Goal: Information Seeking & Learning: Learn about a topic

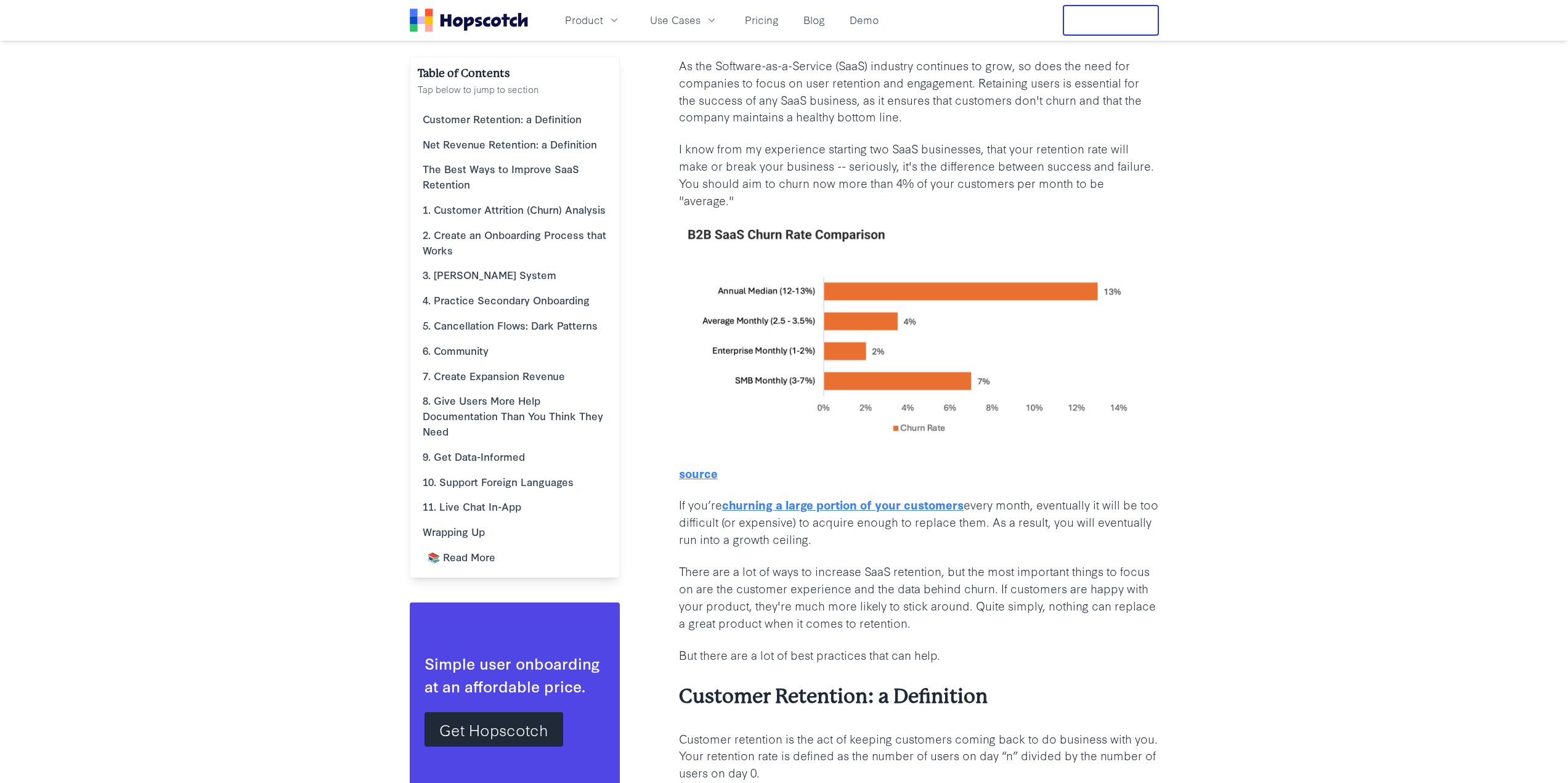
scroll to position [185, 0]
click at [784, 527] on p "If you’re churning a large portion of your customers every month, eventually it…" at bounding box center [918, 521] width 480 height 52
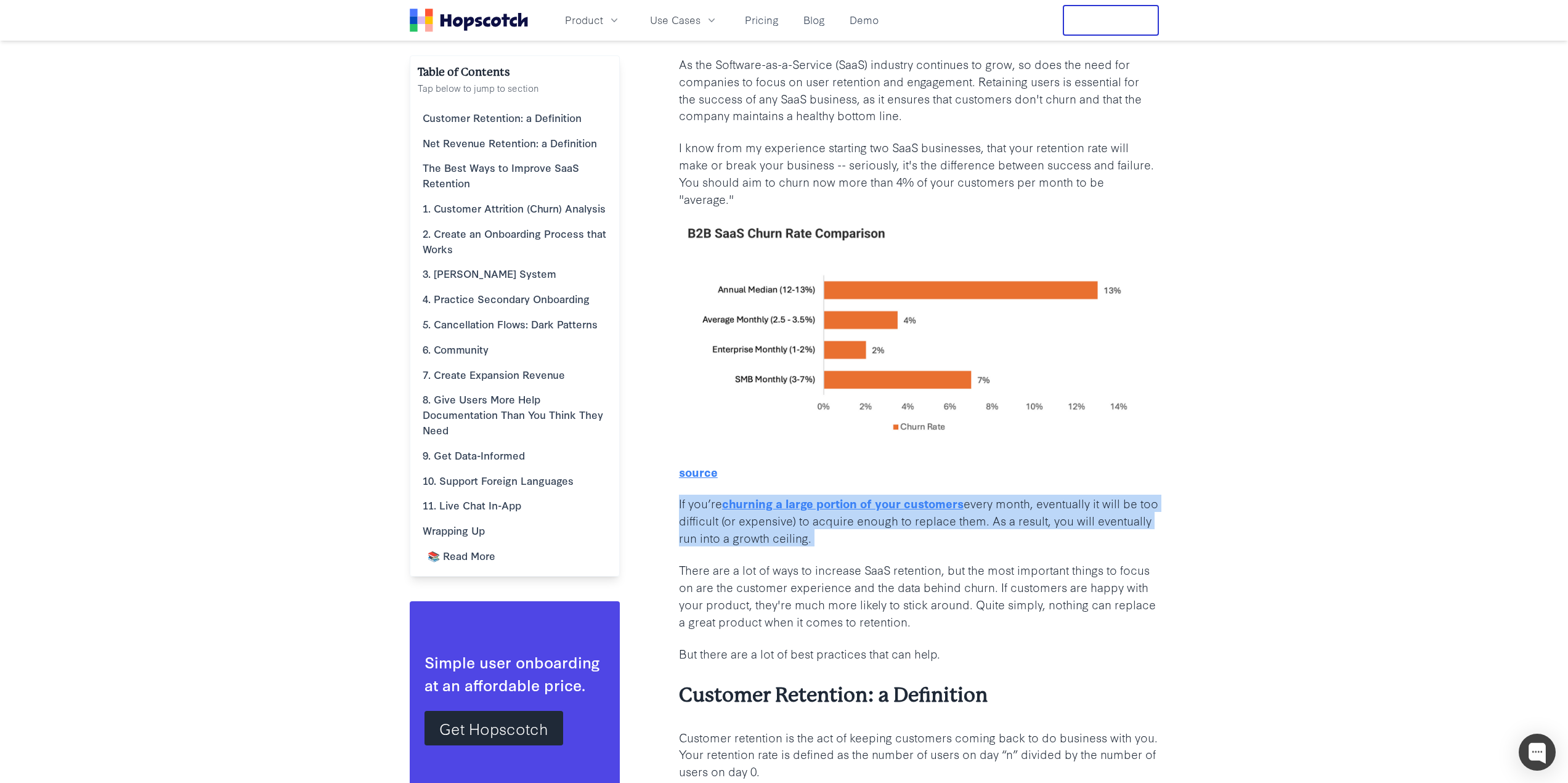
click at [784, 527] on p "If you’re churning a large portion of your customers every month, eventually it…" at bounding box center [918, 521] width 480 height 52
click at [762, 531] on p "If you’re churning a large portion of your customers every month, eventually it…" at bounding box center [918, 521] width 480 height 52
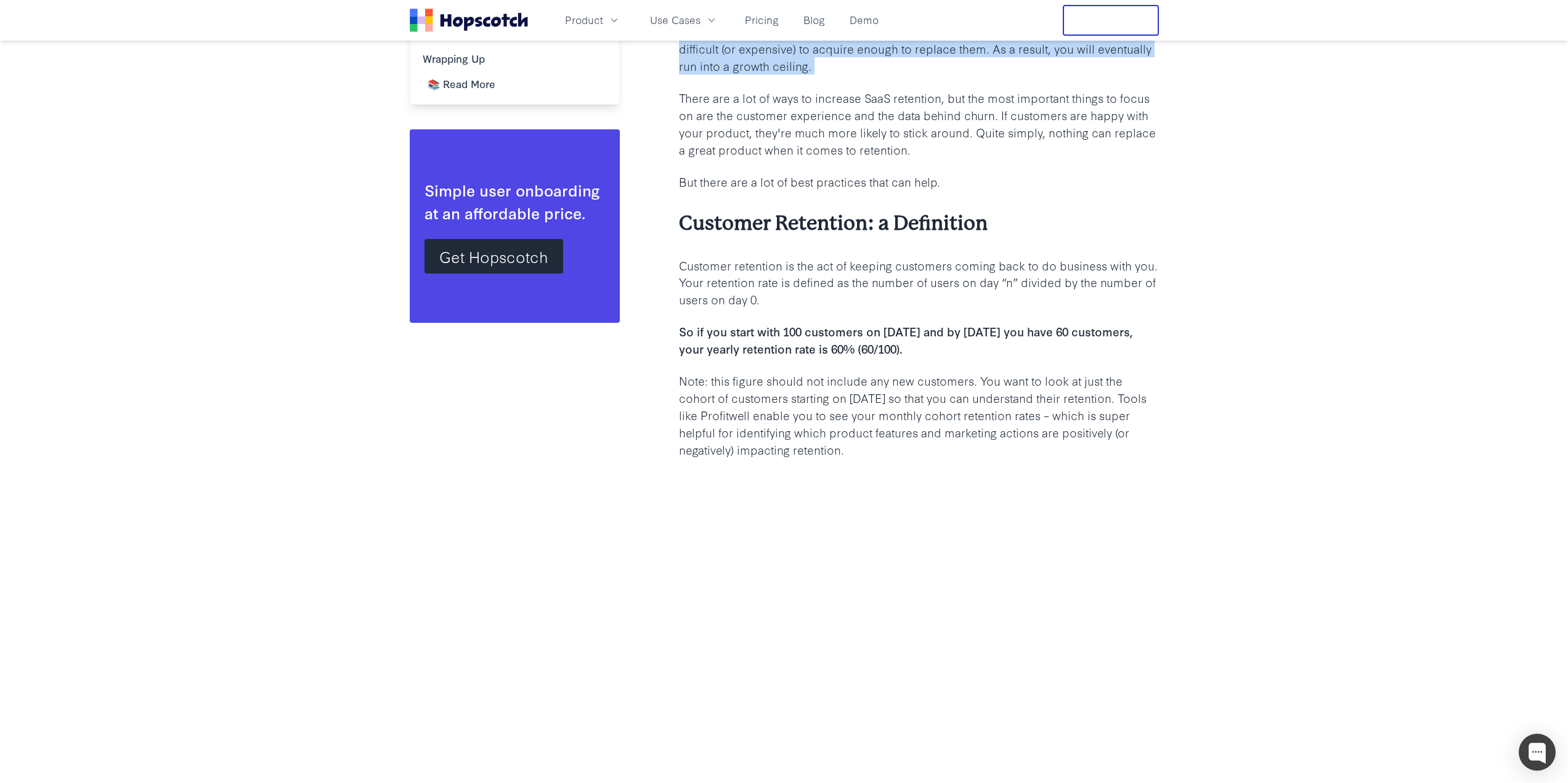
scroll to position [678, 0]
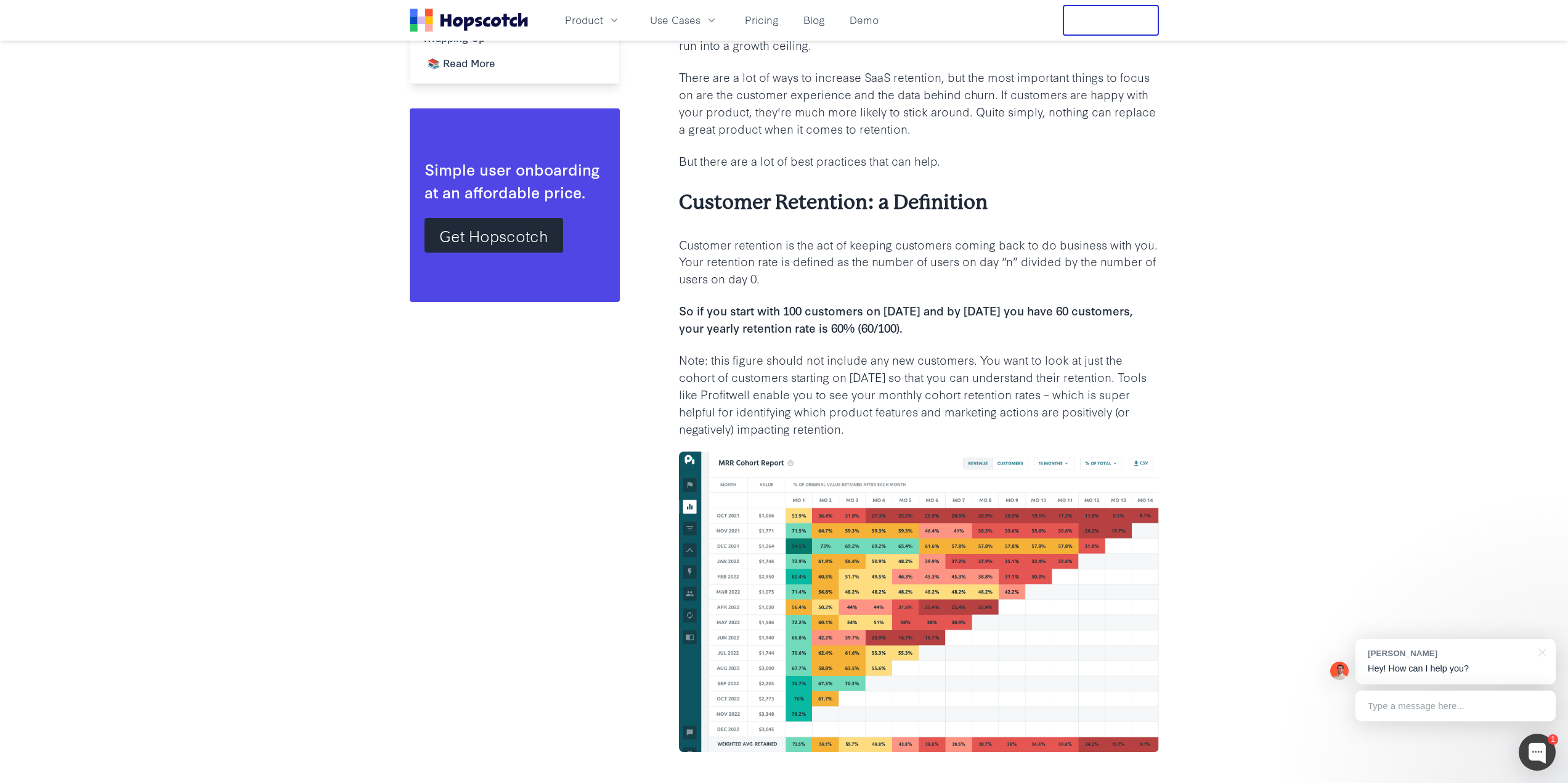
click at [754, 267] on p "Customer retention is the act of keeping customers coming back to do business w…" at bounding box center [918, 261] width 480 height 52
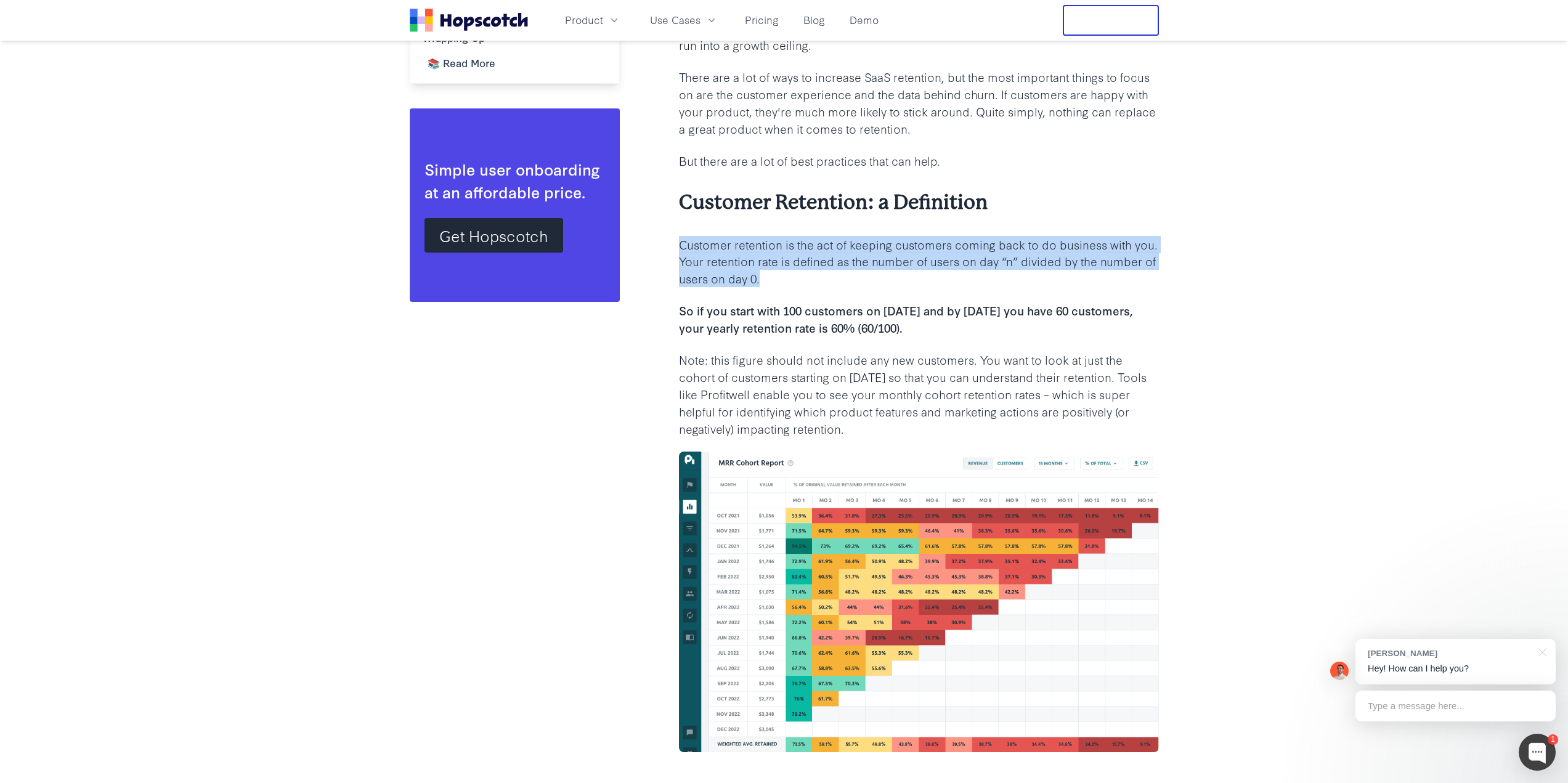
click at [754, 267] on p "Customer retention is the act of keeping customers coming back to do business w…" at bounding box center [918, 261] width 480 height 52
click at [799, 265] on p "Customer retention is the act of keeping customers coming back to do business w…" at bounding box center [918, 261] width 480 height 52
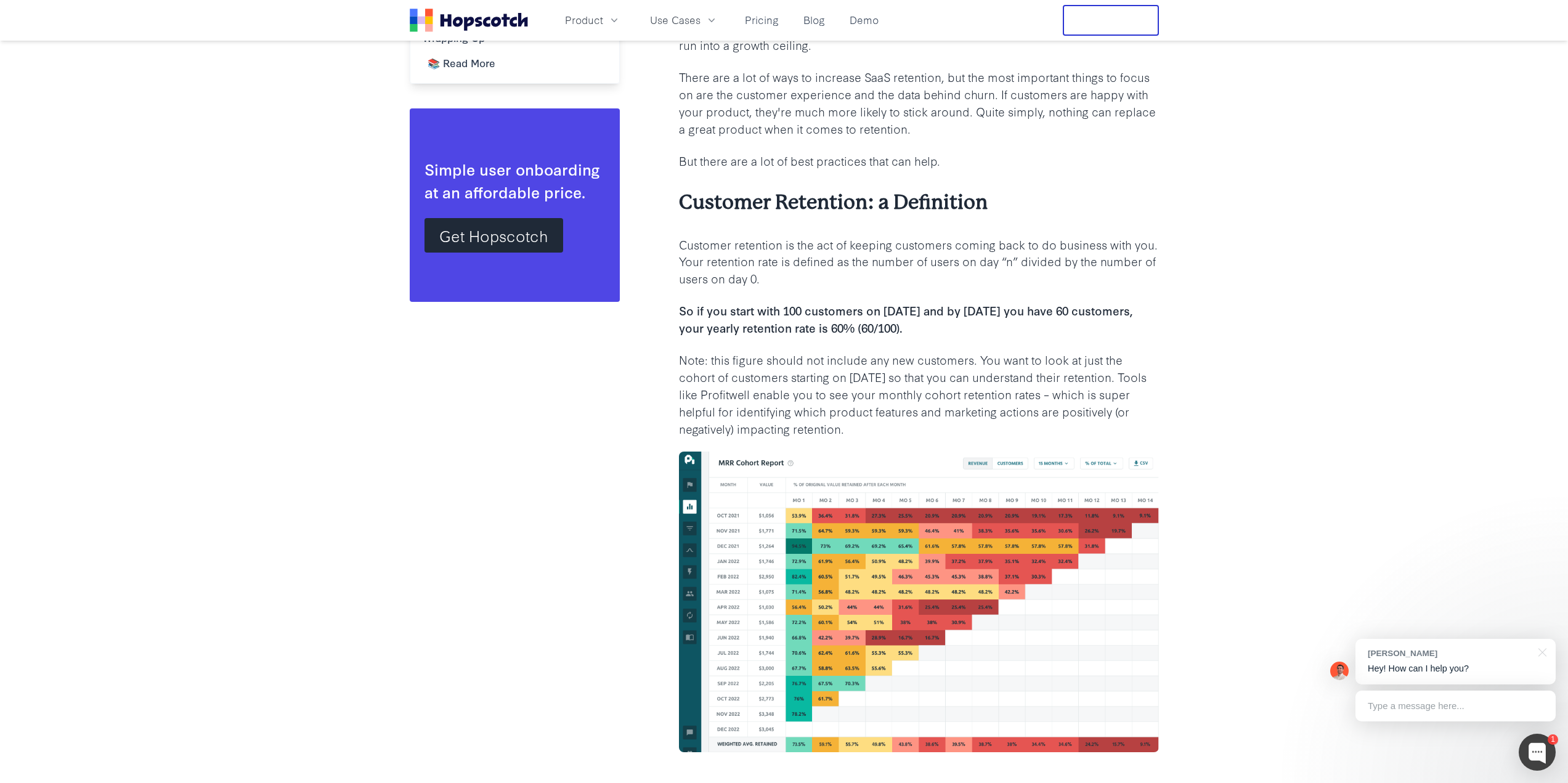
click at [799, 265] on p "Customer retention is the act of keeping customers coming back to do business w…" at bounding box center [918, 261] width 480 height 52
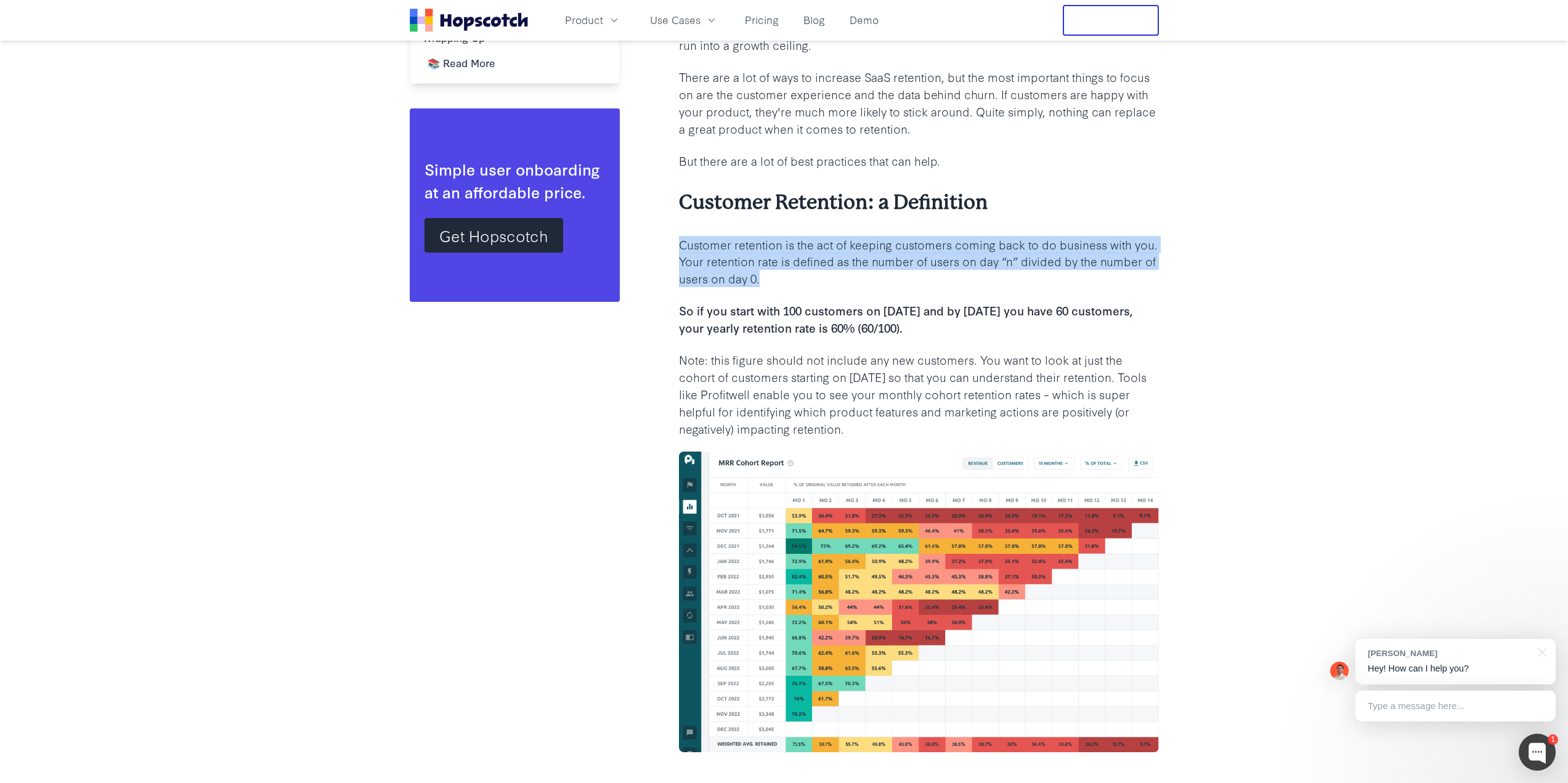
click at [799, 265] on p "Customer retention is the act of keeping customers coming back to do business w…" at bounding box center [918, 261] width 480 height 52
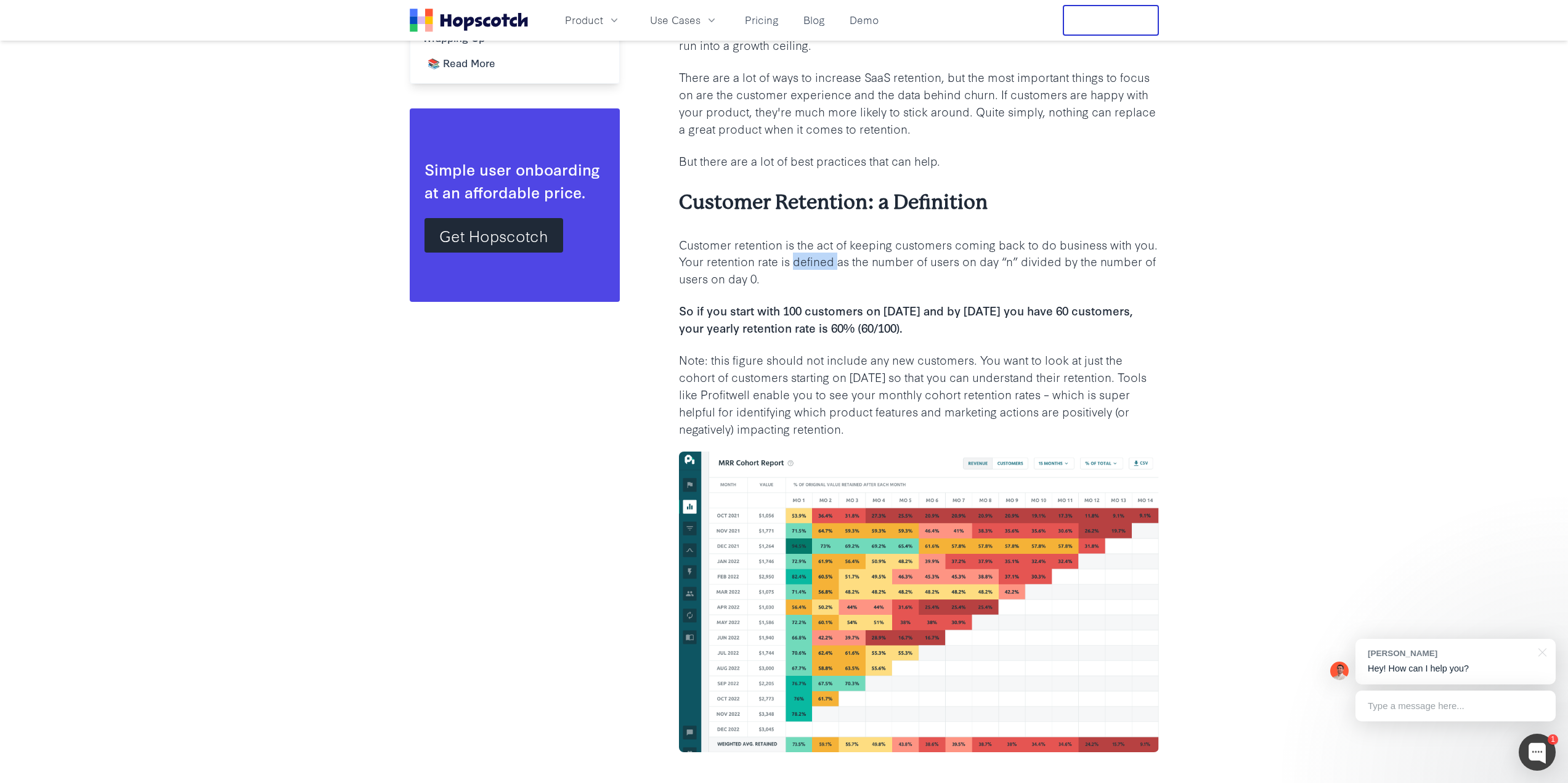
click at [799, 265] on p "Customer retention is the act of keeping customers coming back to do business w…" at bounding box center [918, 261] width 480 height 52
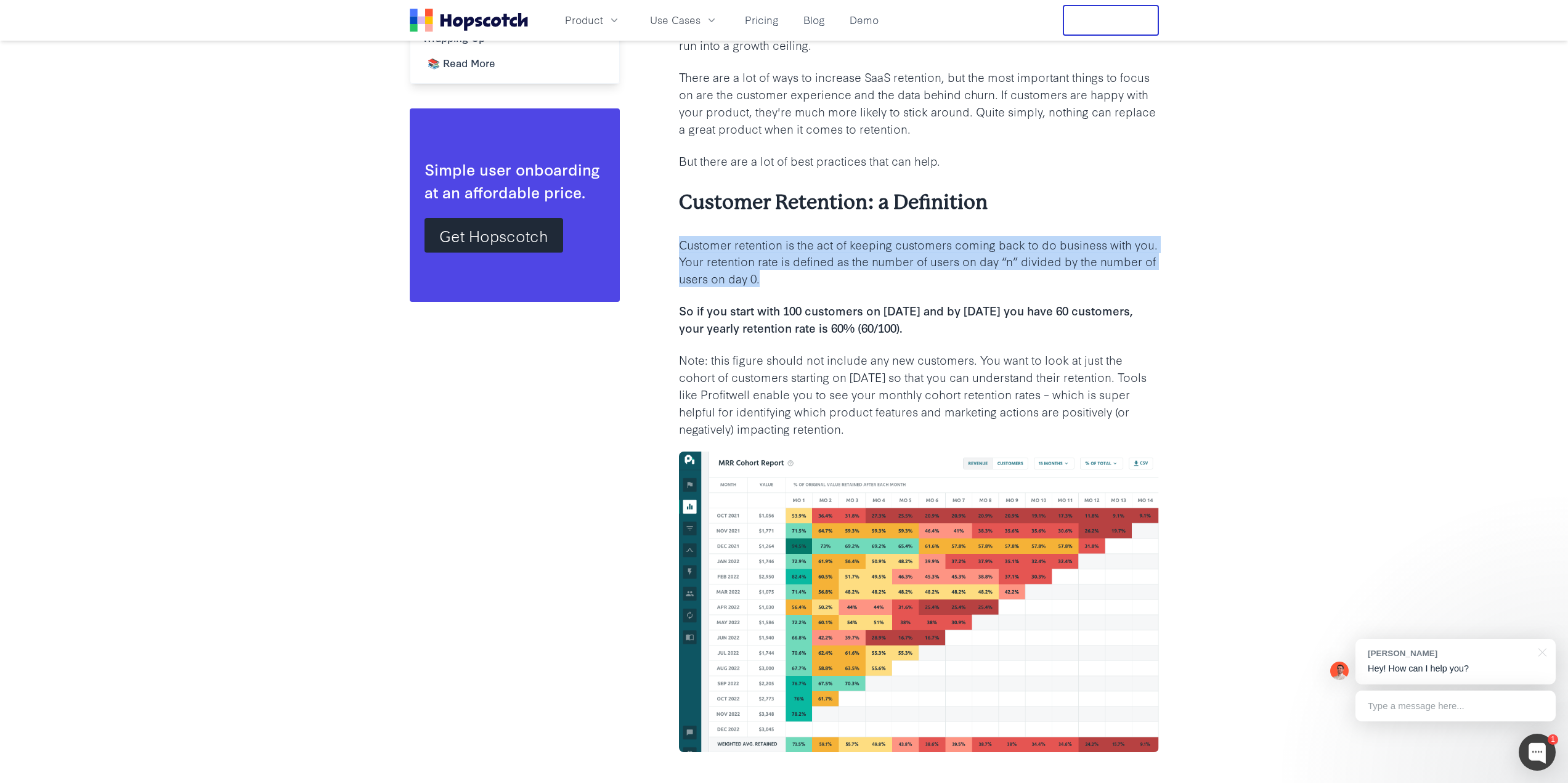
click at [799, 265] on p "Customer retention is the act of keeping customers coming back to do business w…" at bounding box center [918, 261] width 480 height 52
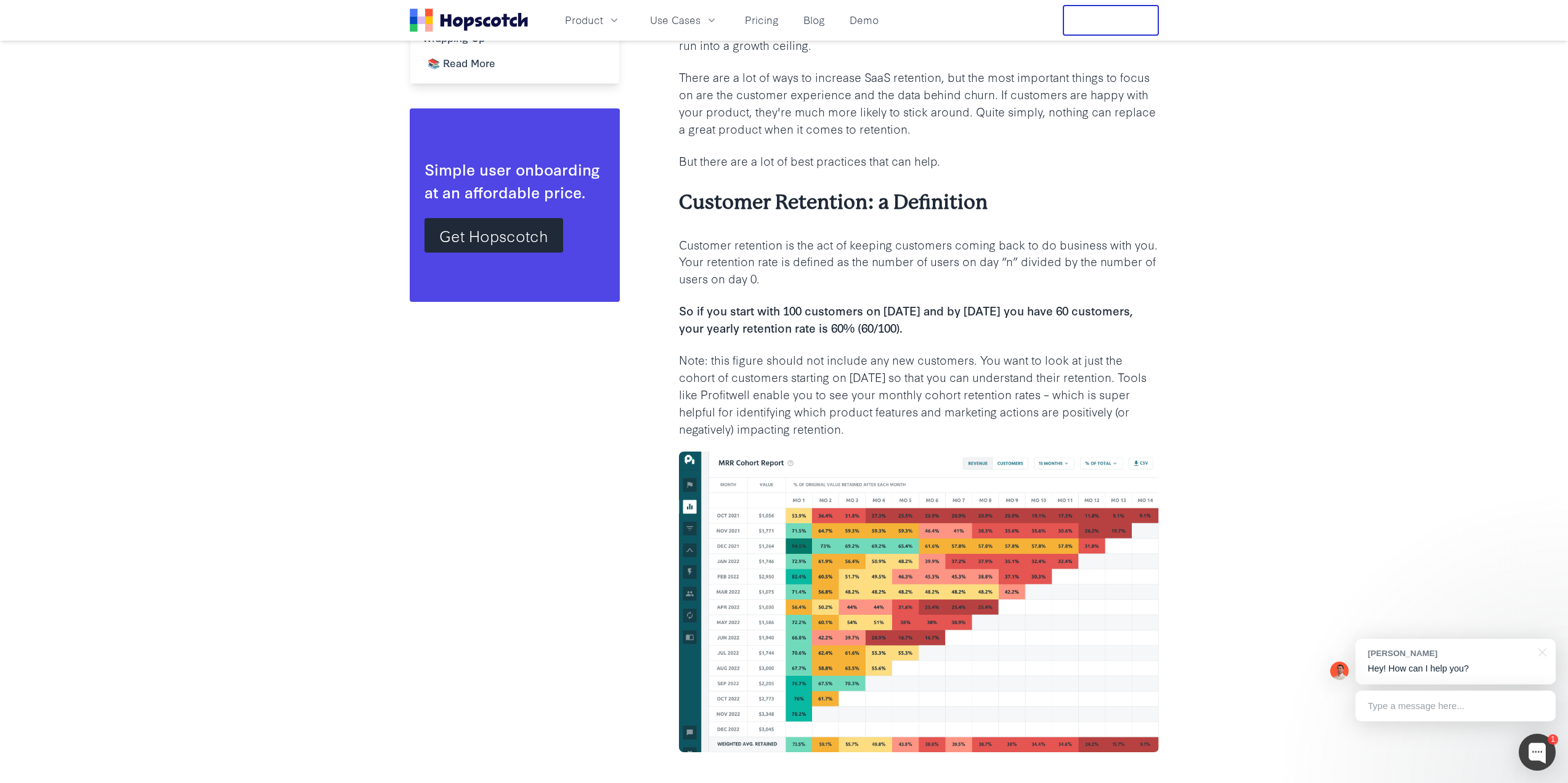
click at [799, 265] on p "Customer retention is the act of keeping customers coming back to do business w…" at bounding box center [918, 261] width 480 height 52
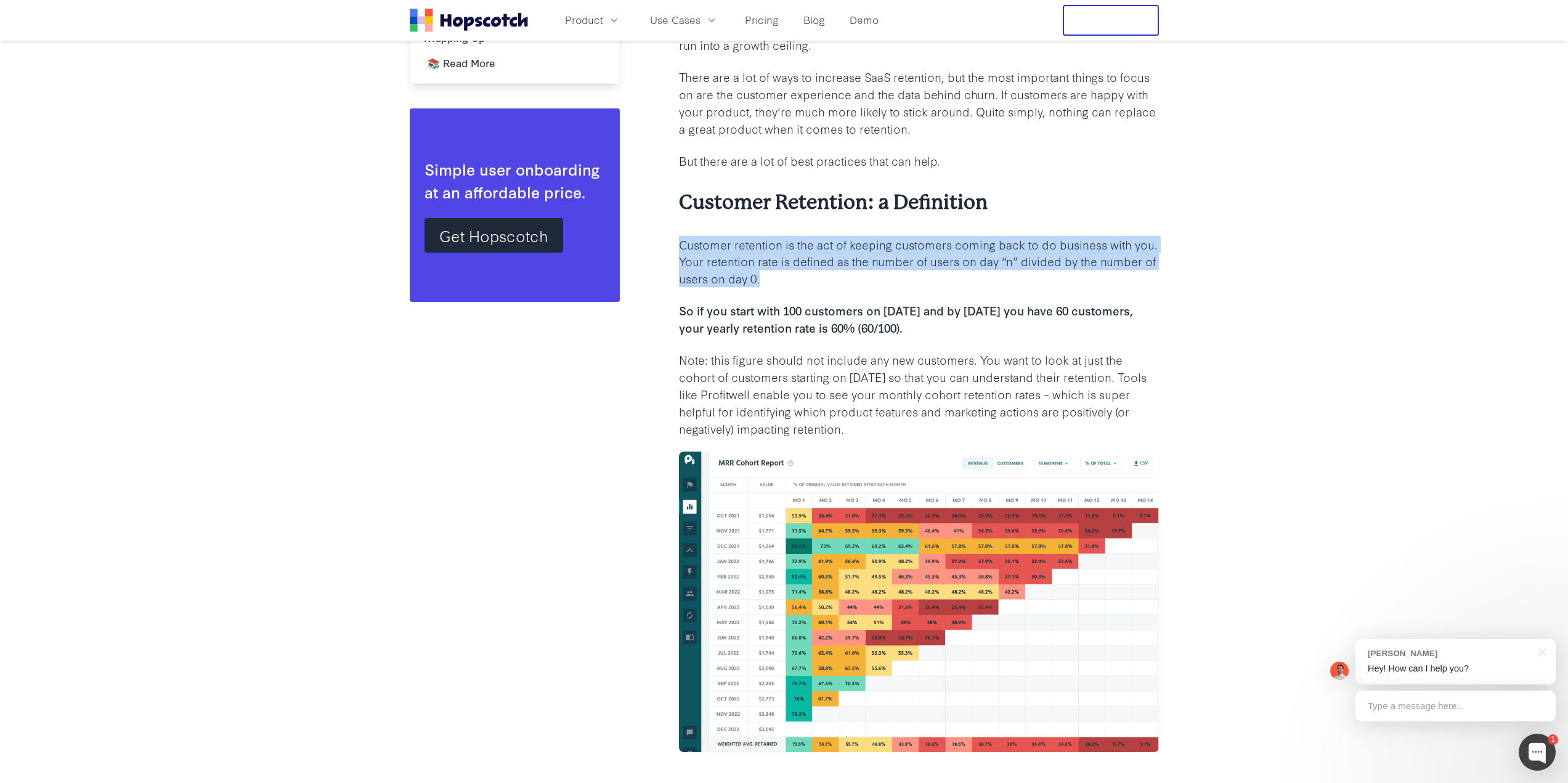
click at [799, 265] on p "Customer retention is the act of keeping customers coming back to do business w…" at bounding box center [918, 261] width 480 height 52
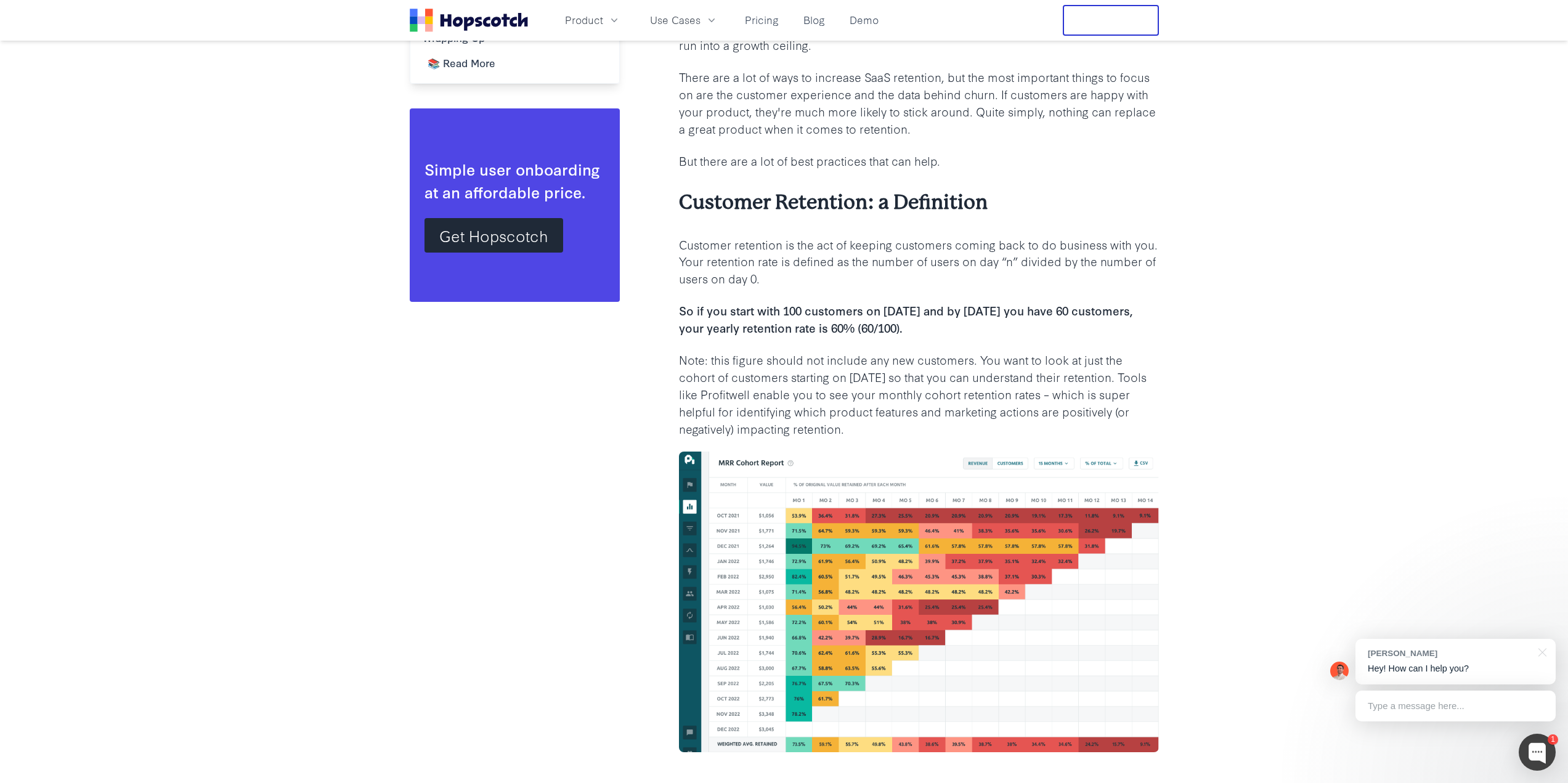
click at [860, 335] on b "So if you start with 100 customers on [DATE] and by [DATE] you have 60 customer…" at bounding box center [906, 318] width 454 height 34
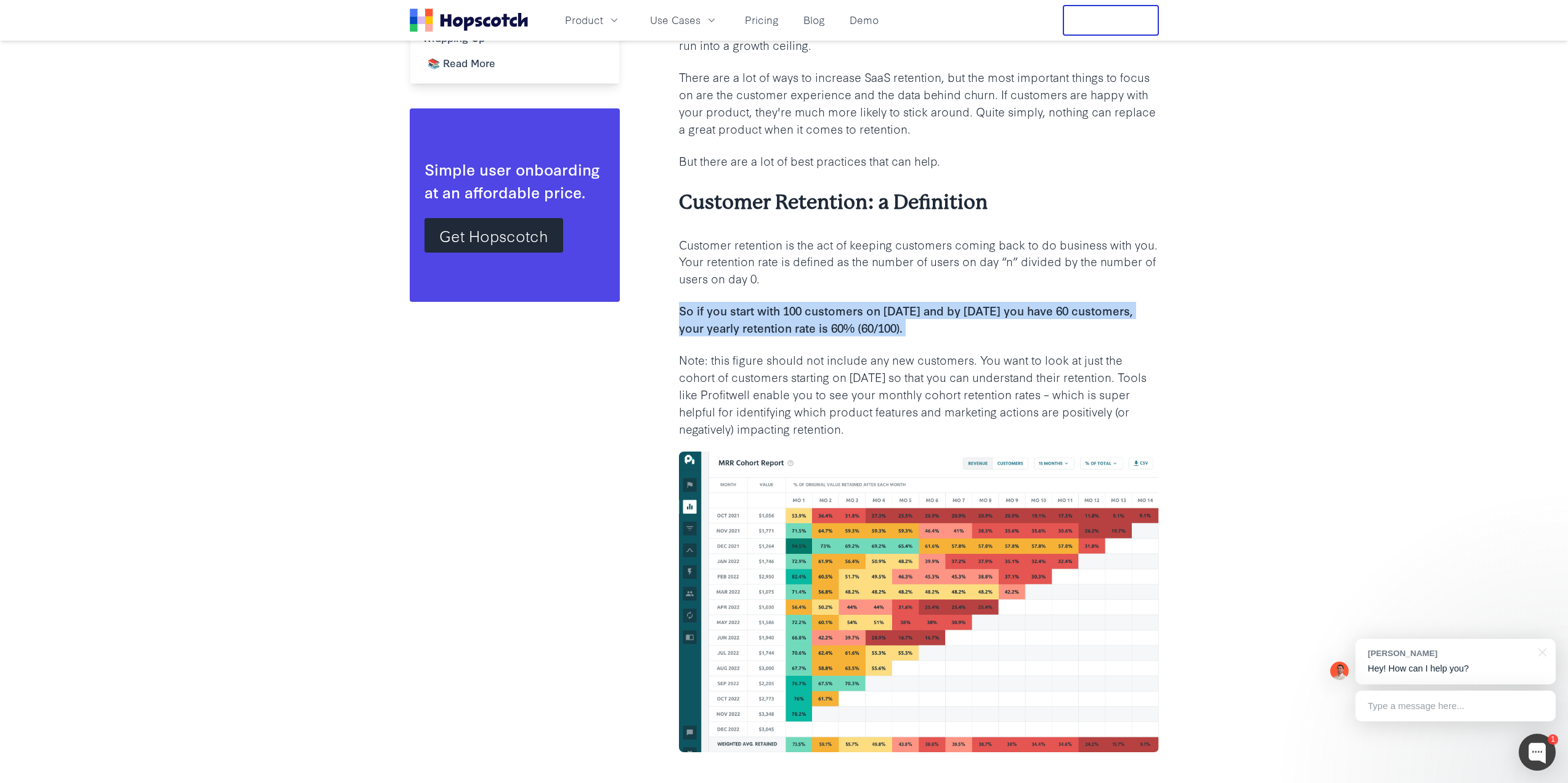
click at [860, 335] on b "So if you start with 100 customers on [DATE] and by [DATE] you have 60 customer…" at bounding box center [906, 318] width 454 height 34
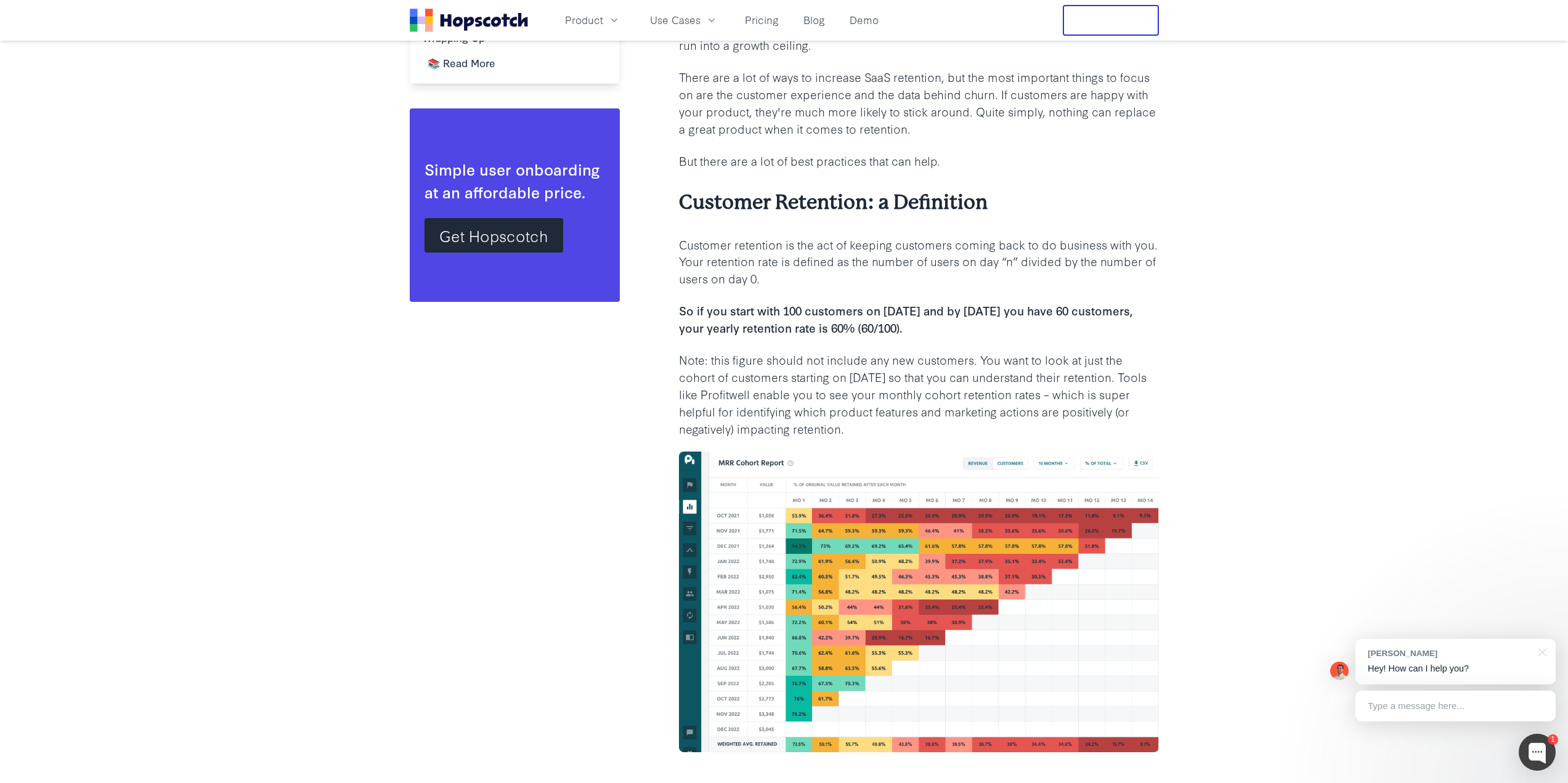
click at [860, 366] on p "Note: this figure should not include any new customers. You want to look at jus…" at bounding box center [918, 394] width 480 height 85
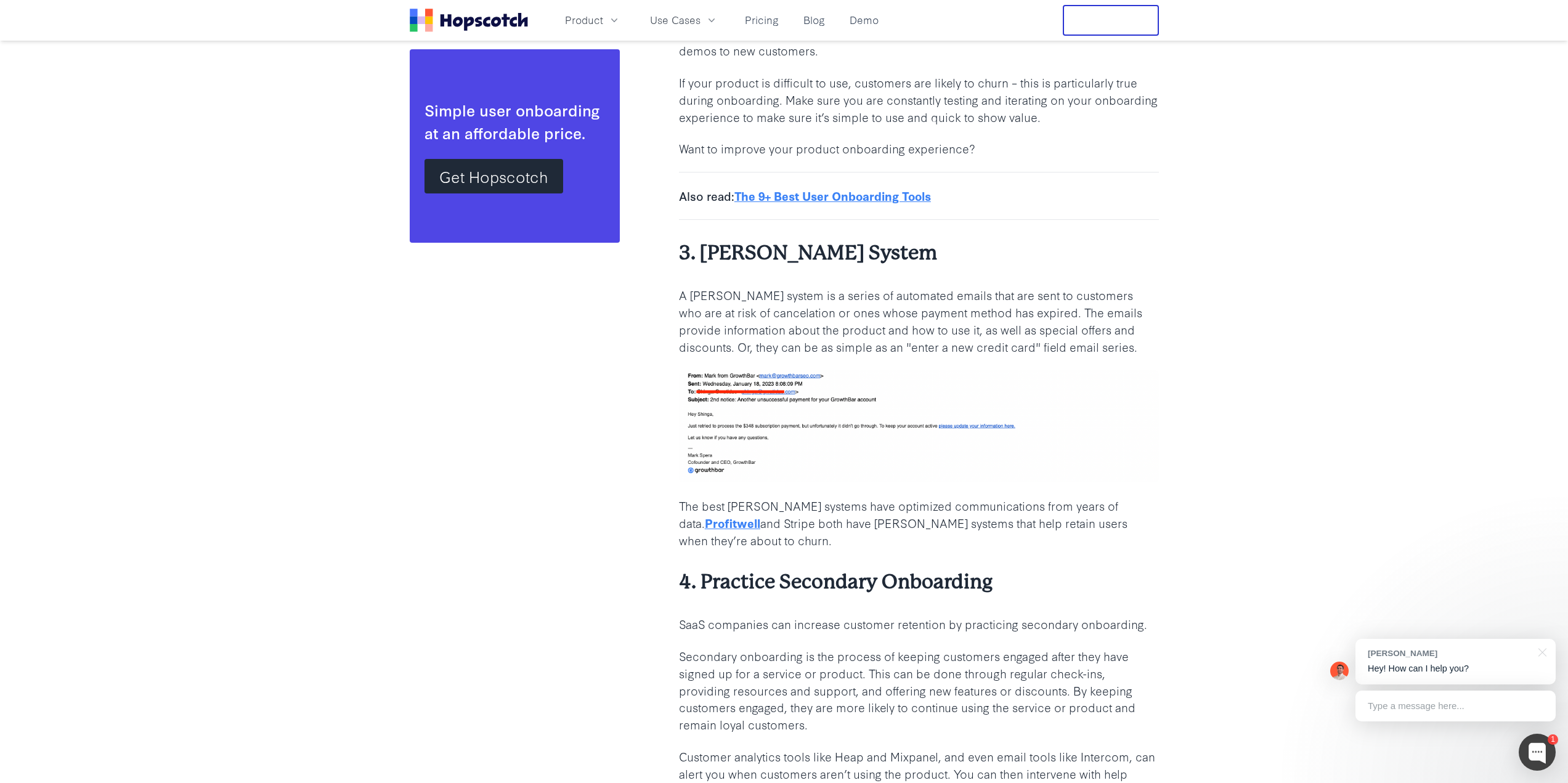
scroll to position [5017, 0]
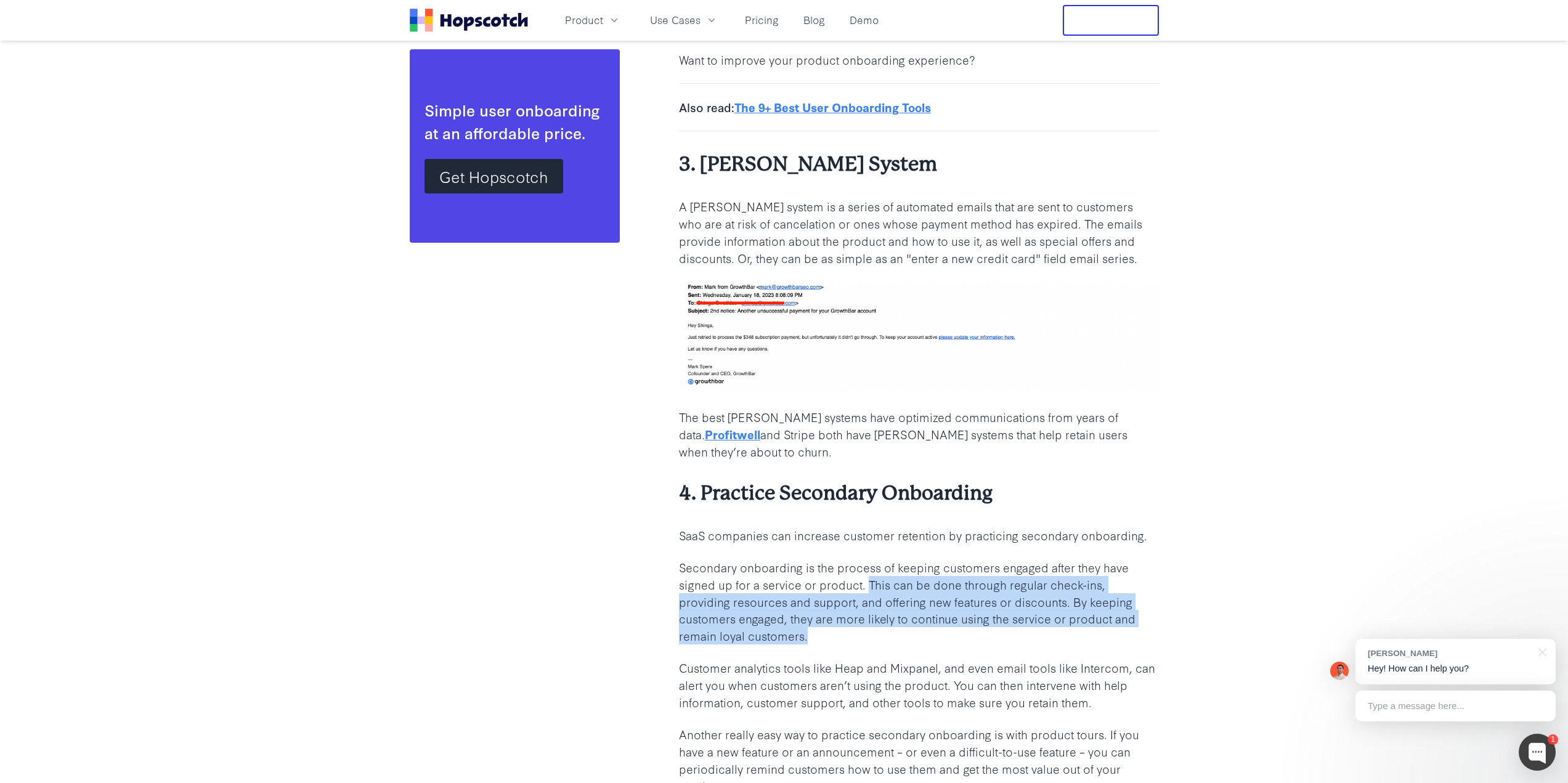
drag, startPoint x: 870, startPoint y: 547, endPoint x: 927, endPoint y: 602, distance: 79.2
click at [927, 602] on p "Secondary onboarding is the process of keeping customers engaged after they hav…" at bounding box center [918, 602] width 480 height 85
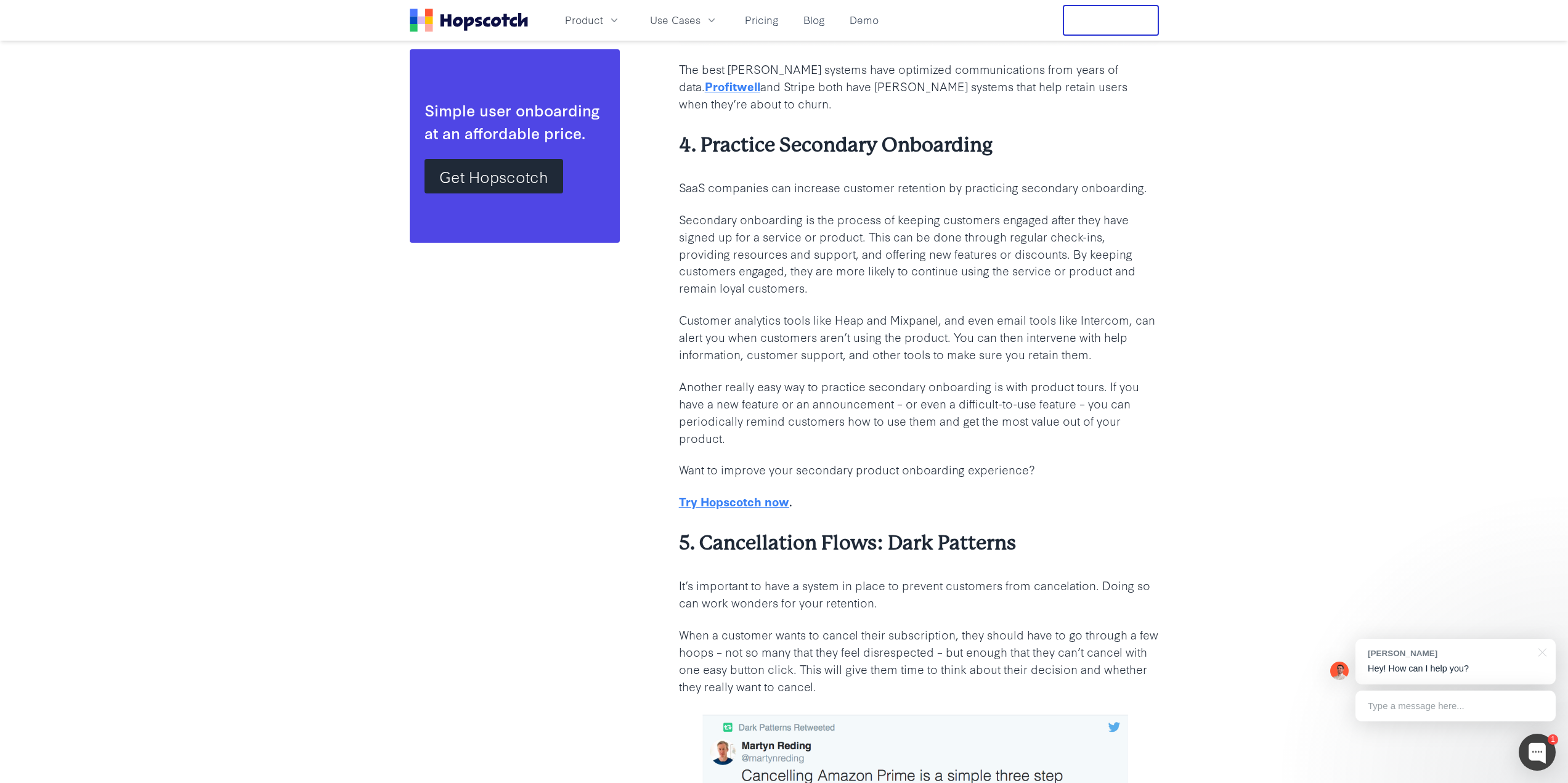
scroll to position [5387, 0]
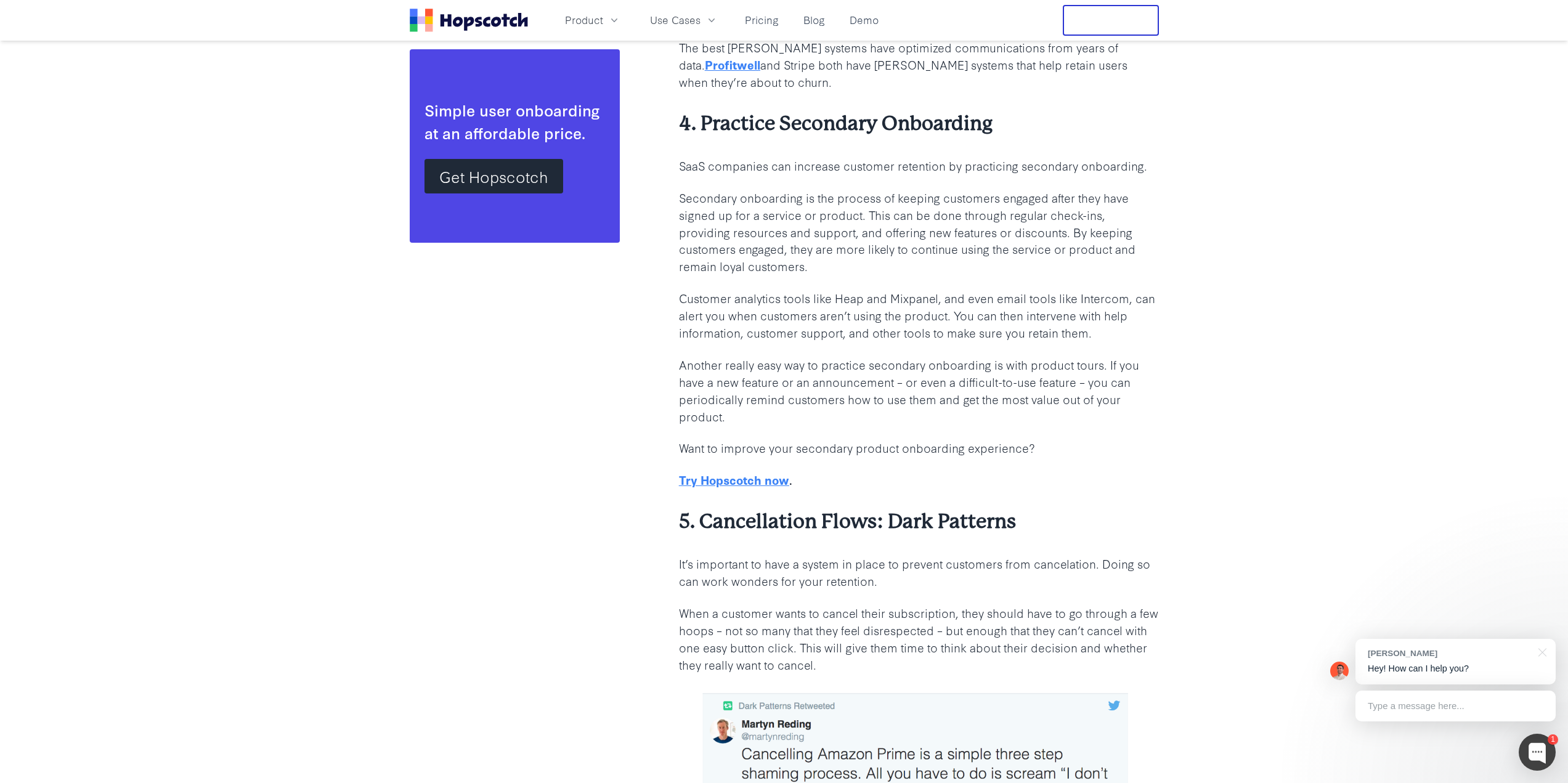
click at [873, 605] on p "When a customer wants to cancel their subscription, they should have to go thro…" at bounding box center [918, 639] width 480 height 69
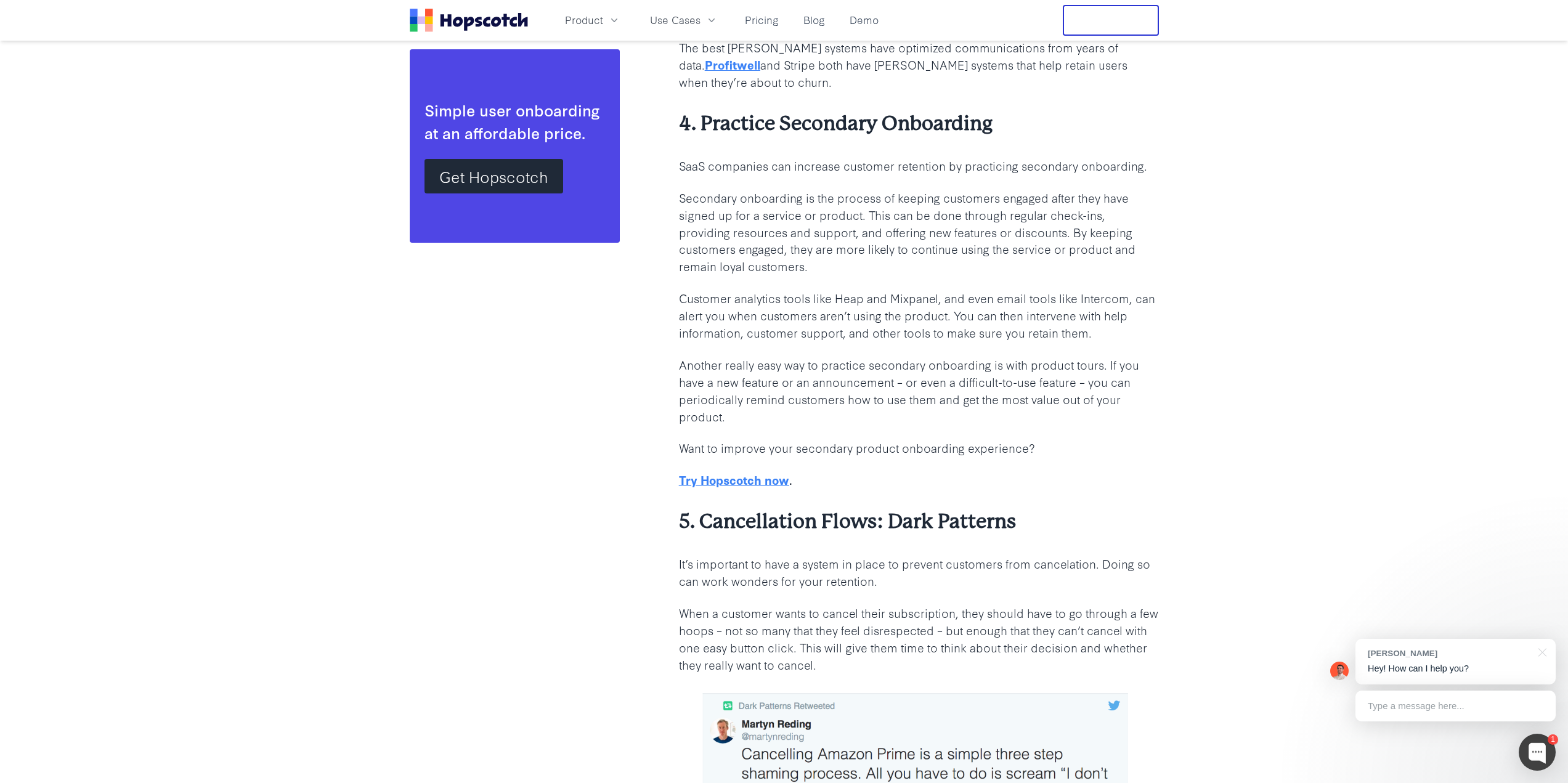
click at [873, 605] on p "When a customer wants to cancel their subscription, they should have to go thro…" at bounding box center [918, 639] width 480 height 69
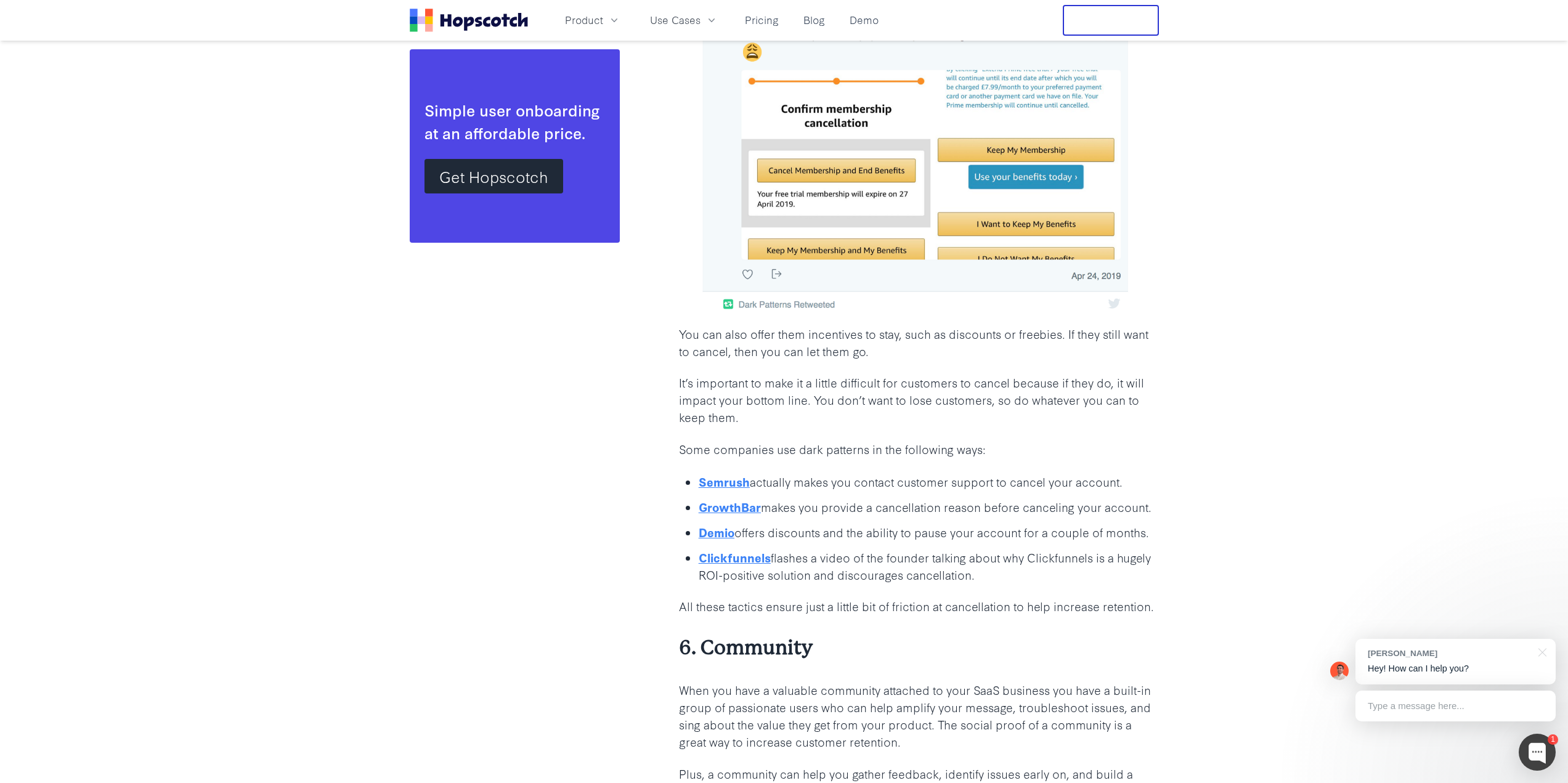
scroll to position [6188, 0]
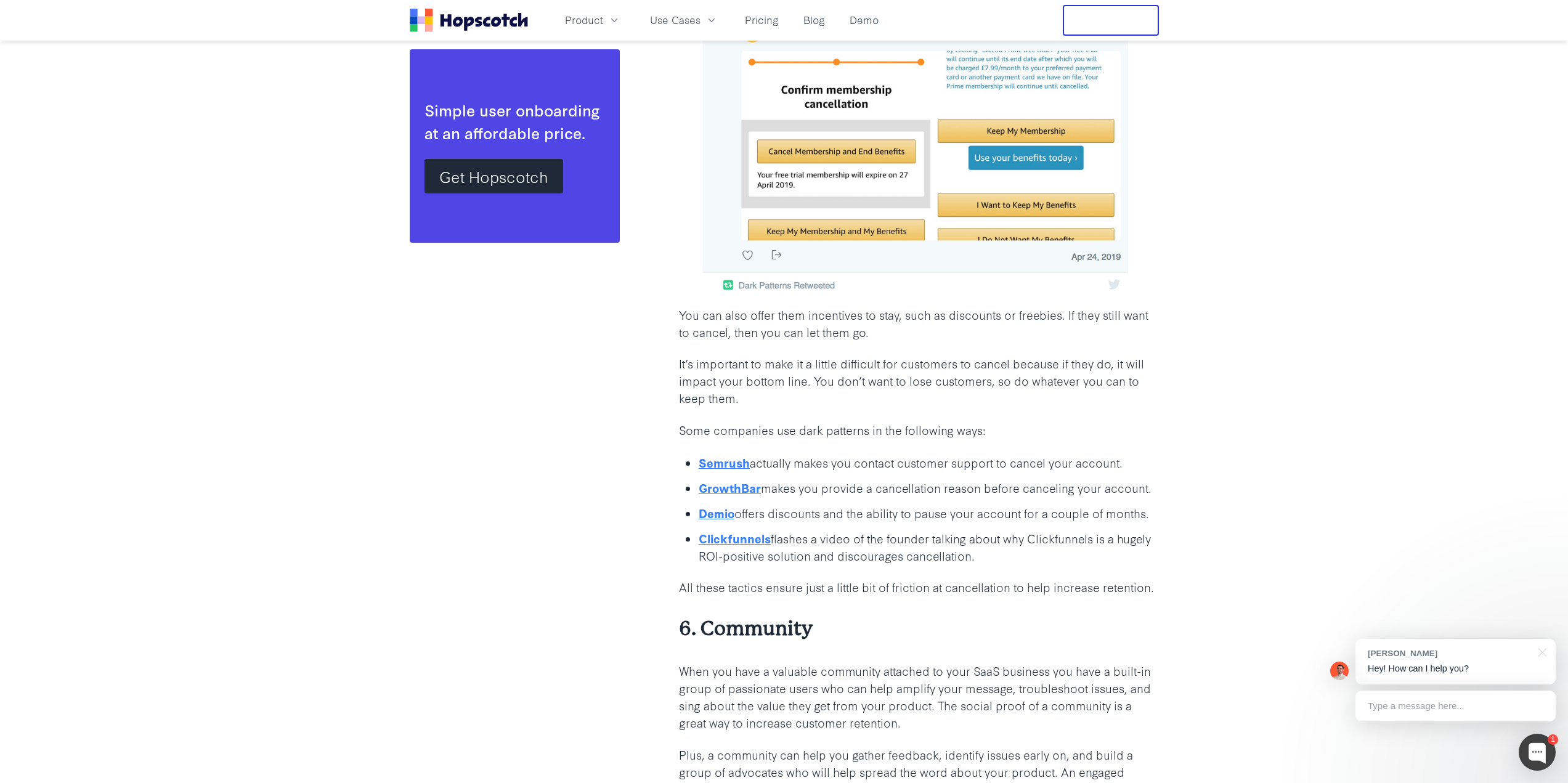
drag, startPoint x: 868, startPoint y: 578, endPoint x: 795, endPoint y: 641, distance: 96.4
click at [795, 662] on p "When you have a valuable community attached to your SaaS business you have a bu…" at bounding box center [918, 697] width 480 height 69
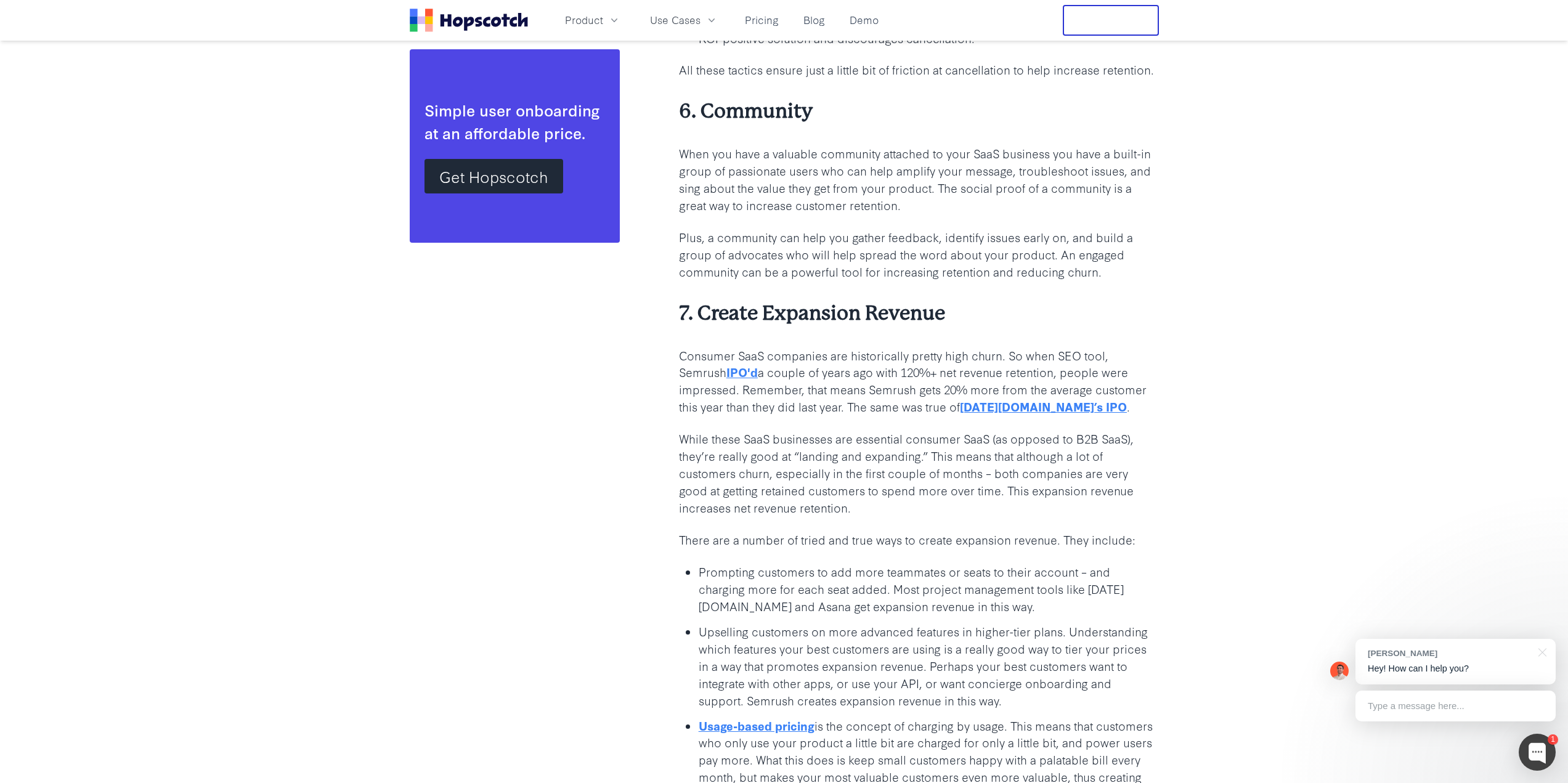
scroll to position [6744, 0]
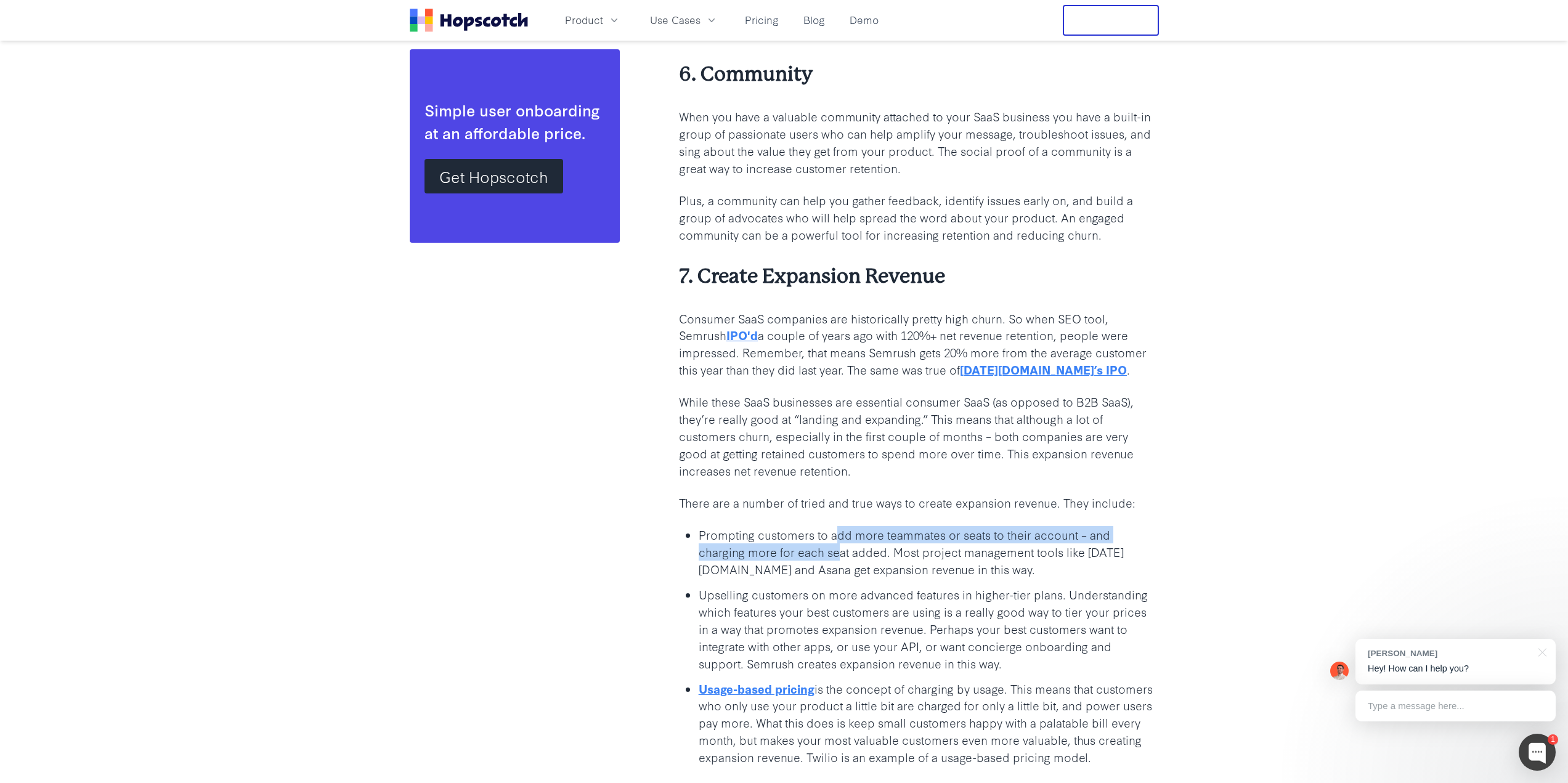
click at [838, 526] on p "Prompting customers to add more teammates or seats to their account – and charg…" at bounding box center [929, 551] width 460 height 52
click at [839, 526] on p "Prompting customers to add more teammates or seats to their account – and charg…" at bounding box center [929, 551] width 460 height 52
click at [841, 526] on p "Prompting customers to add more teammates or seats to their account – and charg…" at bounding box center [929, 551] width 460 height 52
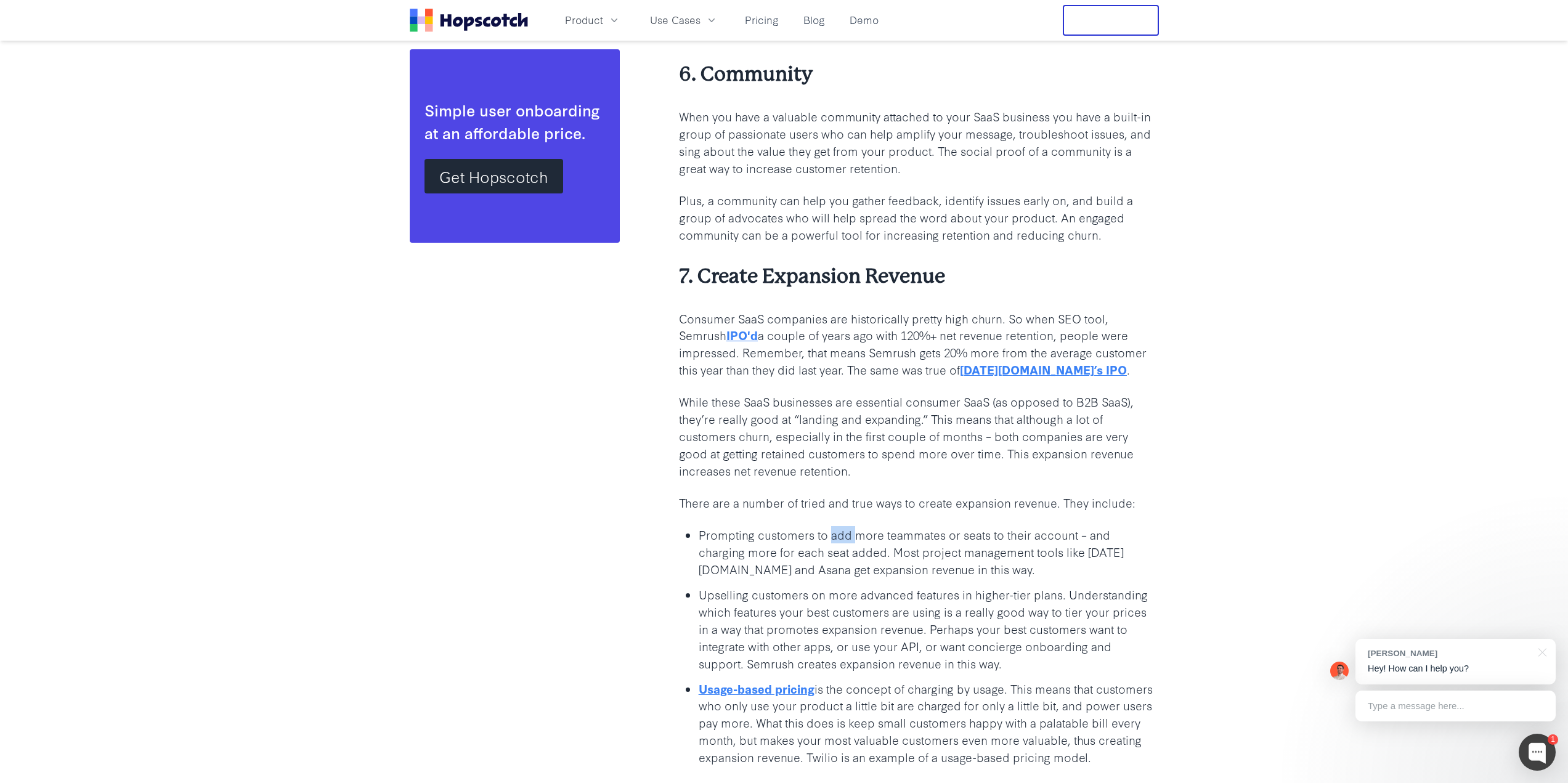
click at [843, 526] on p "Prompting customers to add more teammates or seats to their account – and charg…" at bounding box center [929, 551] width 460 height 52
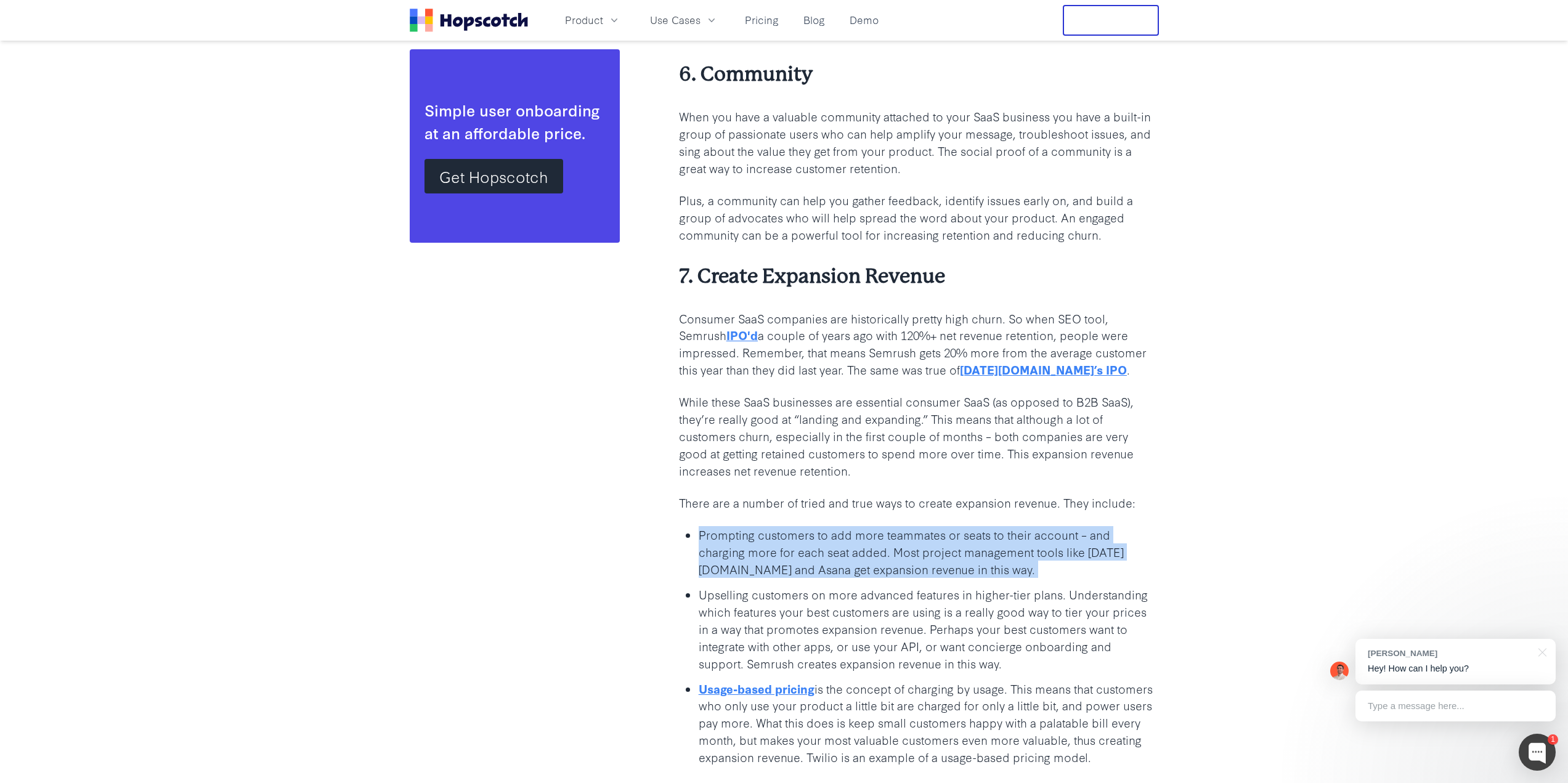
click at [843, 526] on p "Prompting customers to add more teammates or seats to their account – and charg…" at bounding box center [929, 551] width 460 height 52
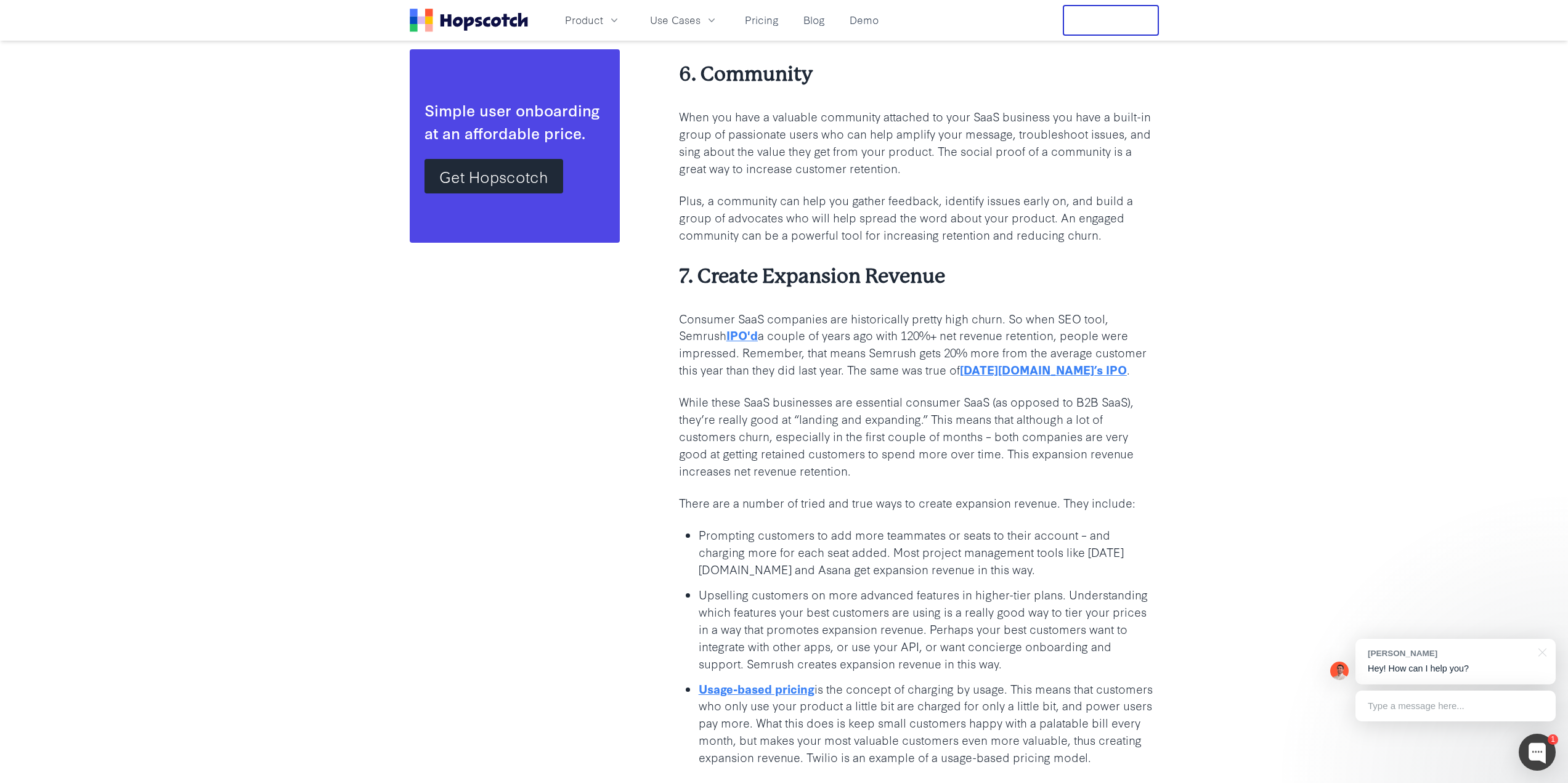
click at [843, 526] on p "Prompting customers to add more teammates or seats to their account – and charg…" at bounding box center [929, 551] width 460 height 52
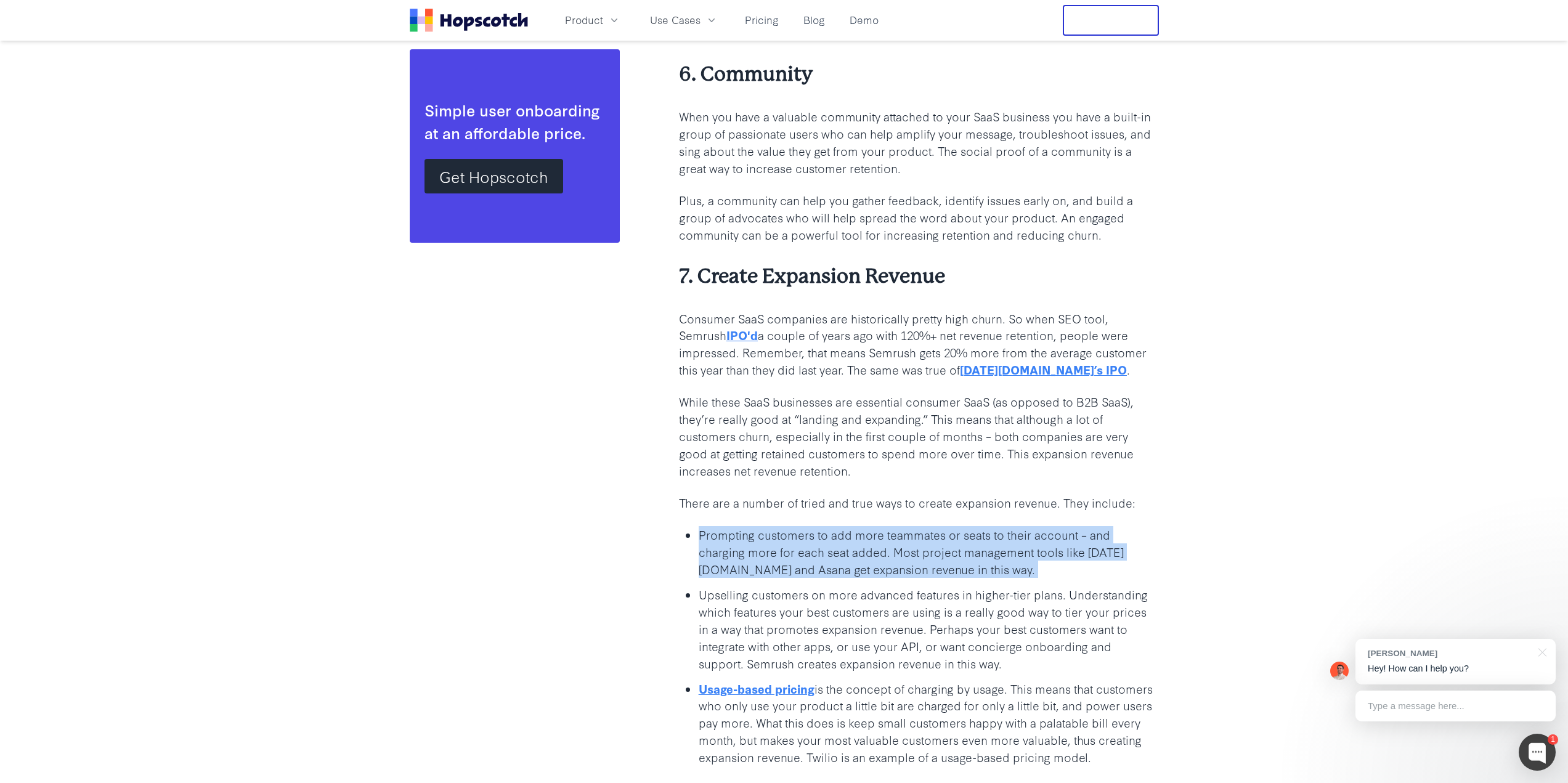
click at [842, 526] on p "Prompting customers to add more teammates or seats to their account – and charg…" at bounding box center [929, 551] width 460 height 52
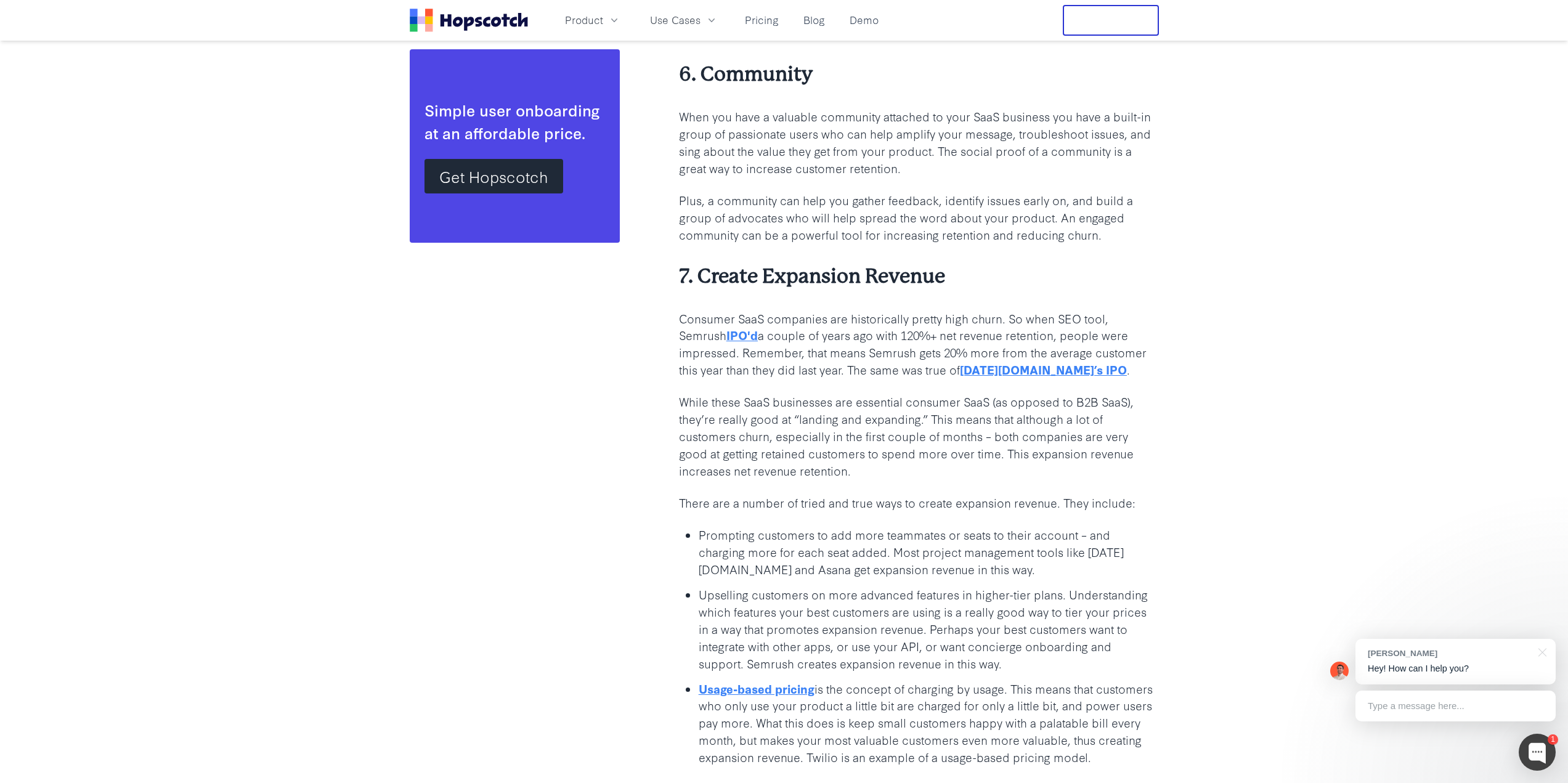
click at [841, 586] on p "Upselling customers on more advanced features in higher-tier plans. Understandi…" at bounding box center [929, 629] width 460 height 85
click at [836, 586] on p "Upselling customers on more advanced features in higher-tier plans. Understandi…" at bounding box center [929, 629] width 460 height 85
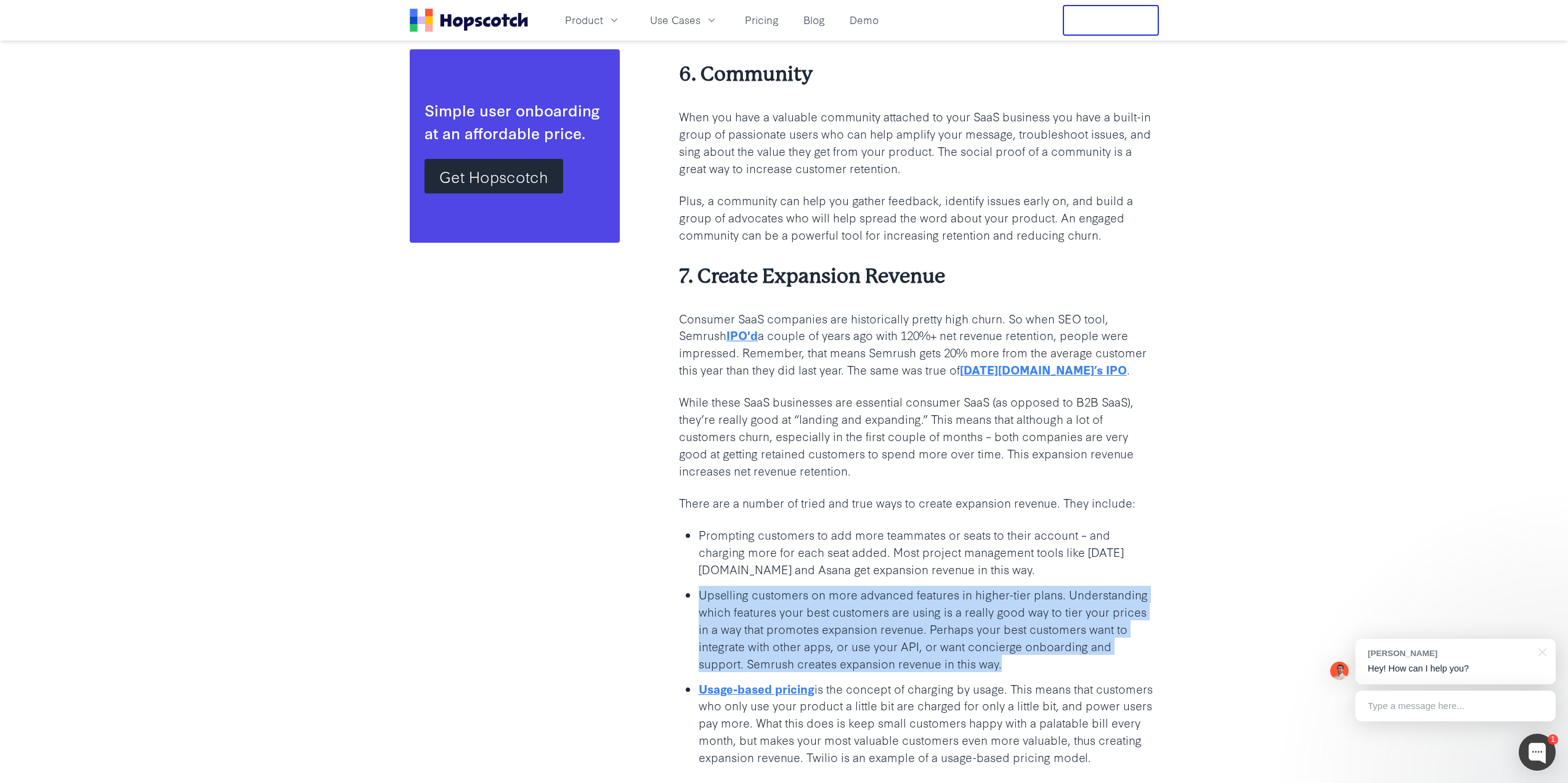
click at [836, 586] on p "Upselling customers on more advanced features in higher-tier plans. Understandi…" at bounding box center [929, 629] width 460 height 85
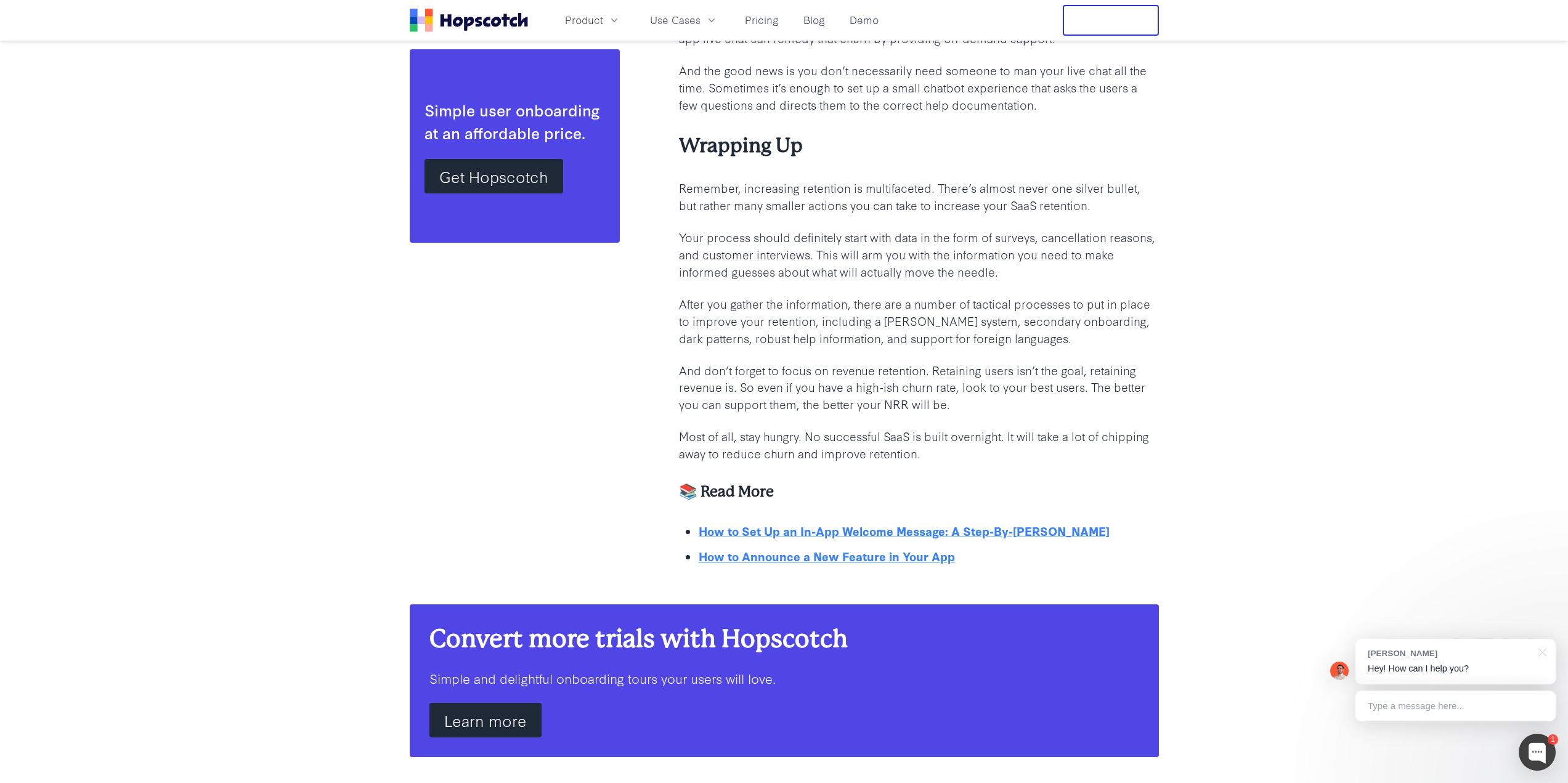
scroll to position [8592, 0]
